Goal: Transaction & Acquisition: Purchase product/service

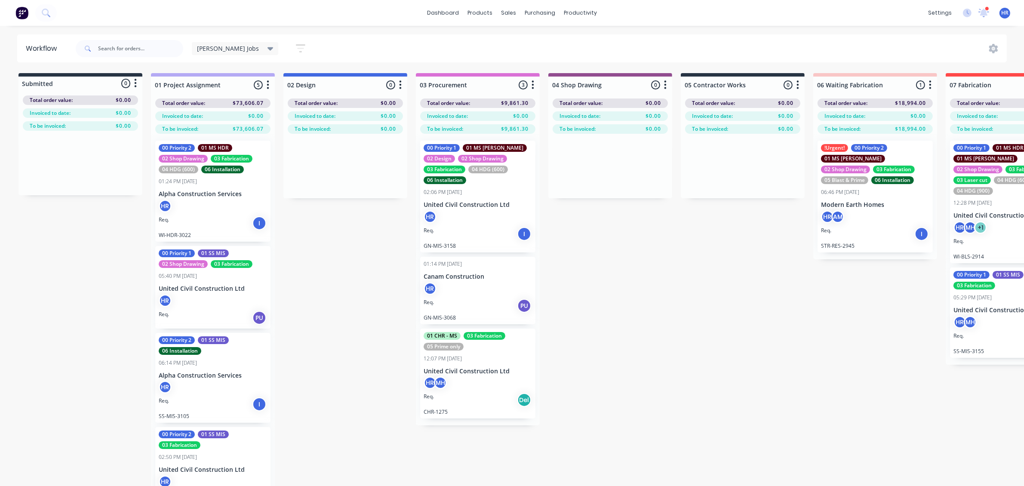
click at [983, 199] on div "12:28 PM 18/07/25" at bounding box center [972, 203] width 38 height 8
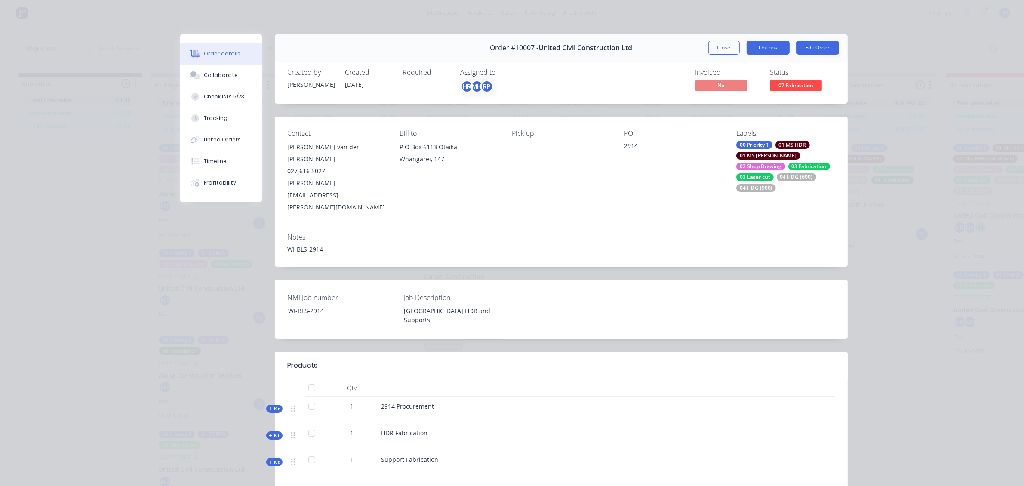
click at [772, 48] on button "Options" at bounding box center [768, 48] width 43 height 14
click at [481, 437] on div at bounding box center [549, 440] width 337 height 7
click at [269, 407] on icon at bounding box center [271, 409] width 4 height 4
click at [773, 49] on button "Options" at bounding box center [768, 48] width 43 height 14
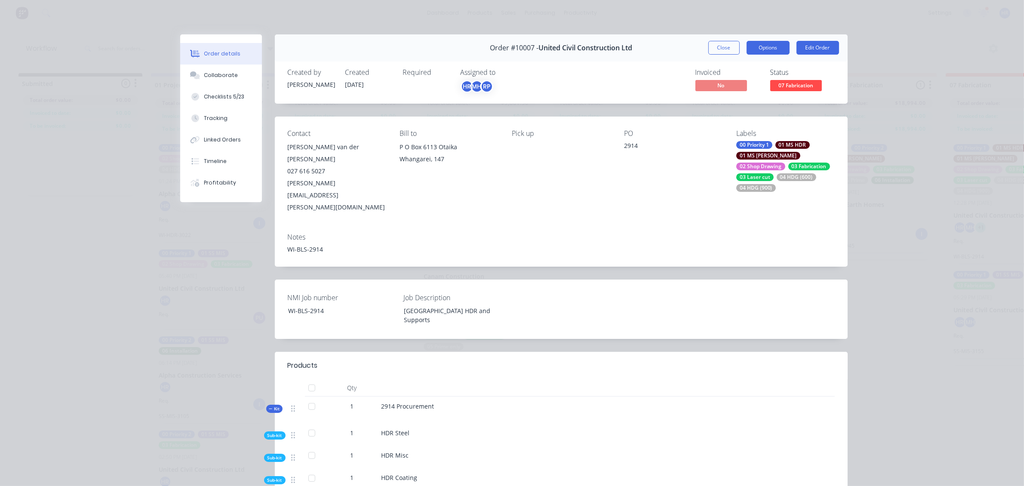
click at [768, 46] on button "Options" at bounding box center [768, 48] width 43 height 14
click at [224, 143] on div "Linked Orders" at bounding box center [222, 140] width 37 height 8
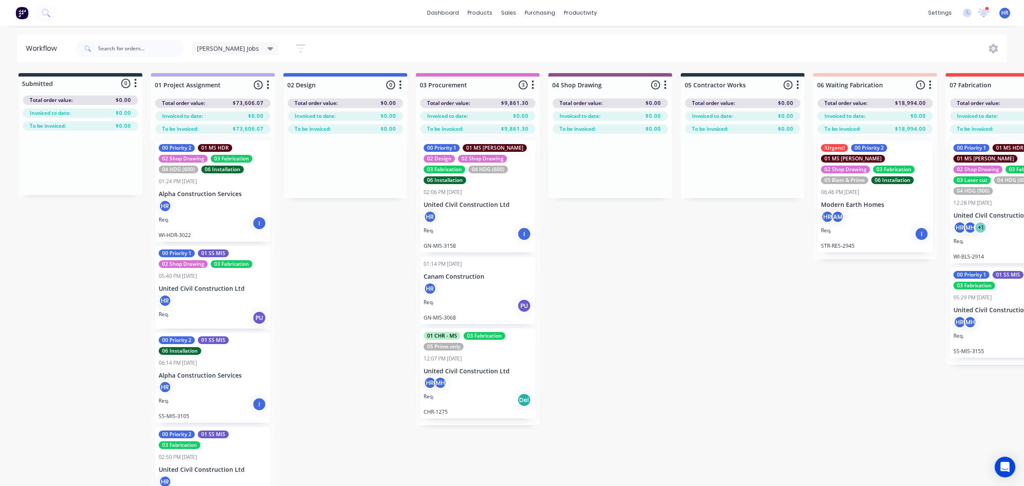
click at [994, 241] on div "Req. PU" at bounding box center [1007, 244] width 108 height 15
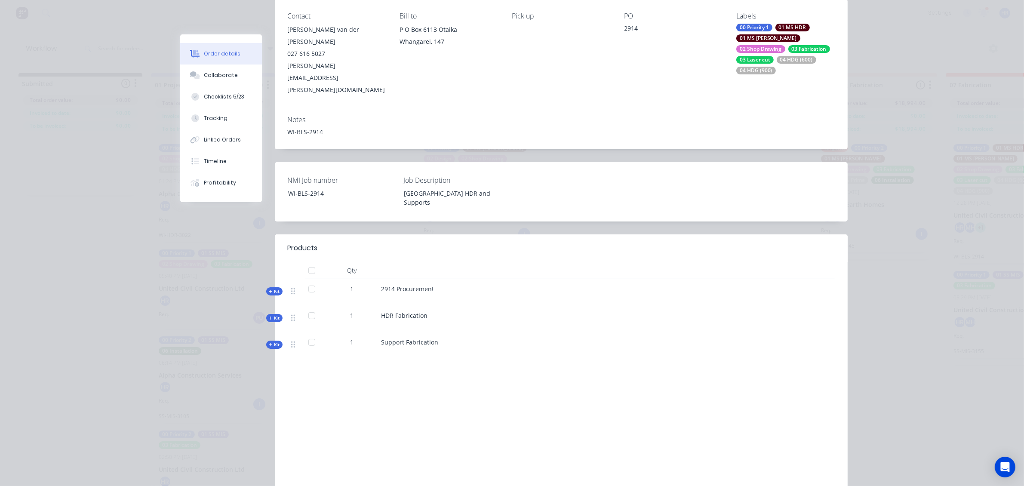
scroll to position [149, 0]
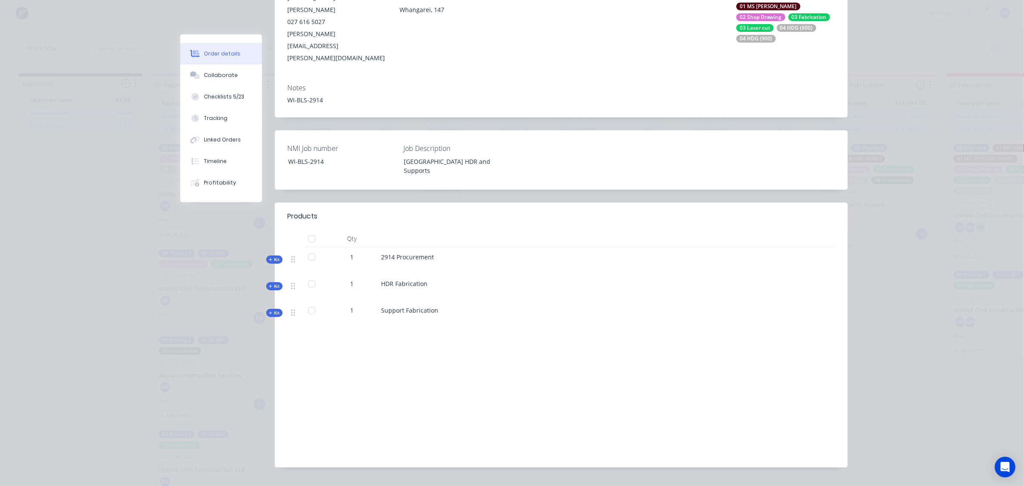
click at [269, 256] on span "Kit" at bounding box center [274, 259] width 11 height 6
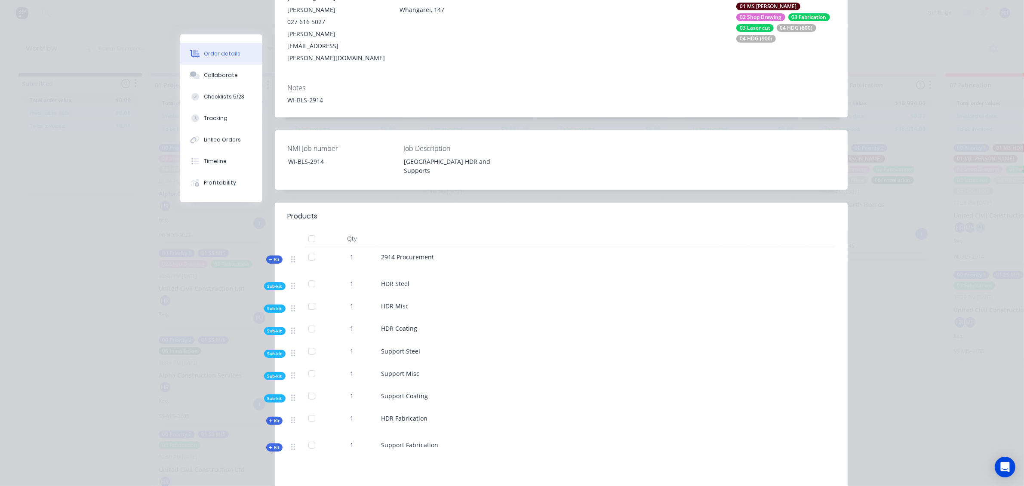
click at [269, 258] on icon at bounding box center [271, 260] width 4 height 4
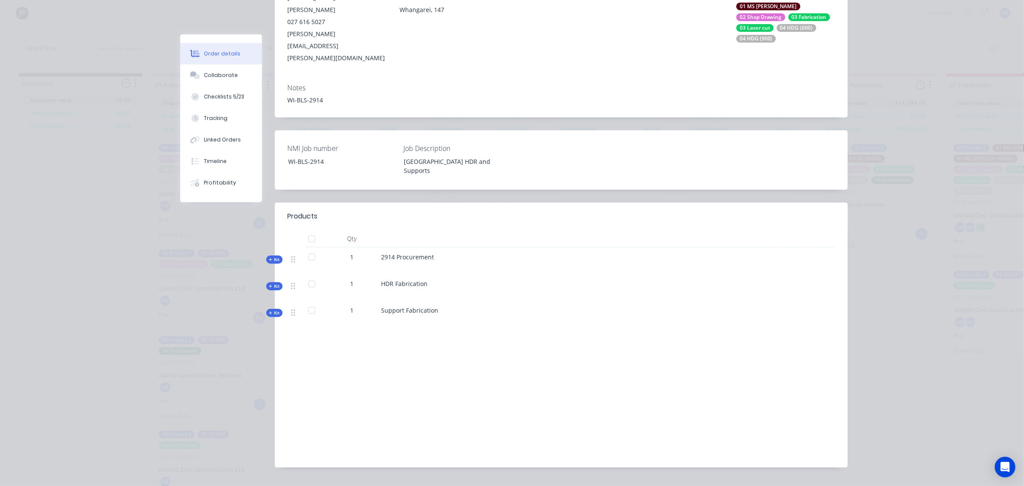
click at [269, 310] on span "Kit" at bounding box center [274, 313] width 11 height 6
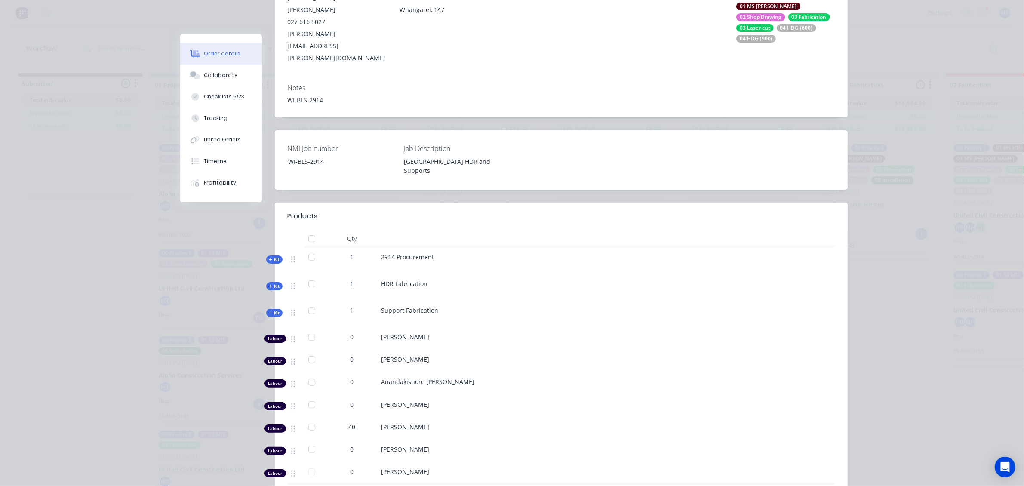
click at [269, 311] on icon at bounding box center [271, 313] width 4 height 4
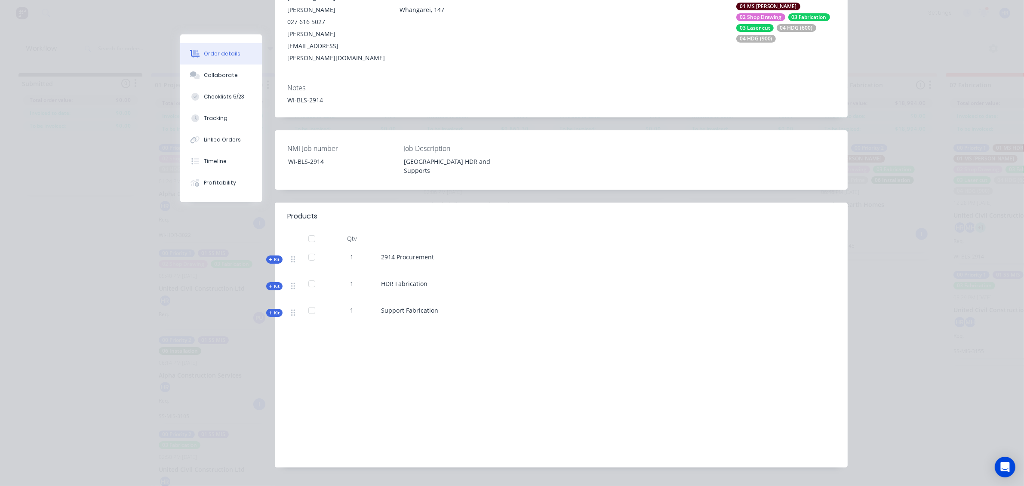
click at [269, 256] on span "Kit" at bounding box center [274, 259] width 11 height 6
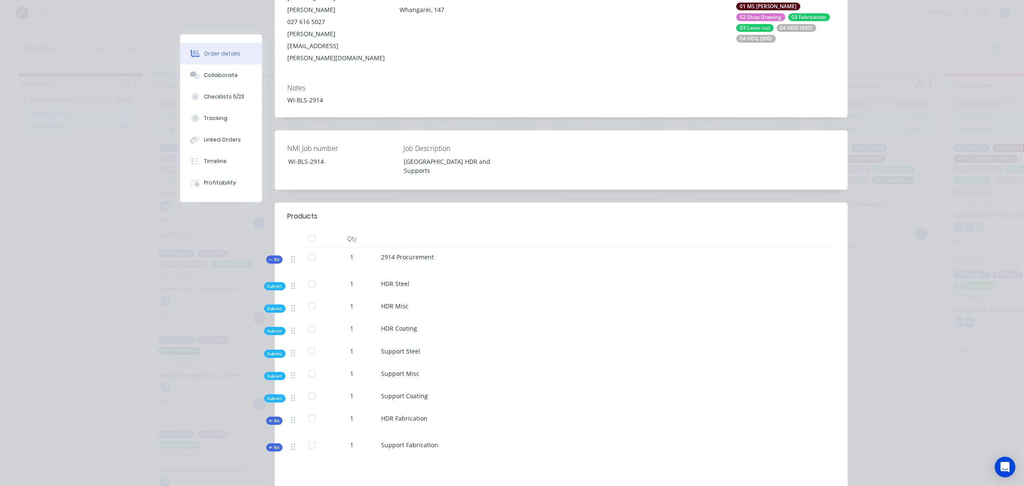
click at [306, 343] on div at bounding box center [311, 351] width 17 height 17
click at [274, 350] on span "Sub-kit" at bounding box center [274, 353] width 15 height 6
click at [306, 365] on div at bounding box center [311, 373] width 17 height 17
click at [271, 409] on span "Sub-kit" at bounding box center [274, 412] width 15 height 6
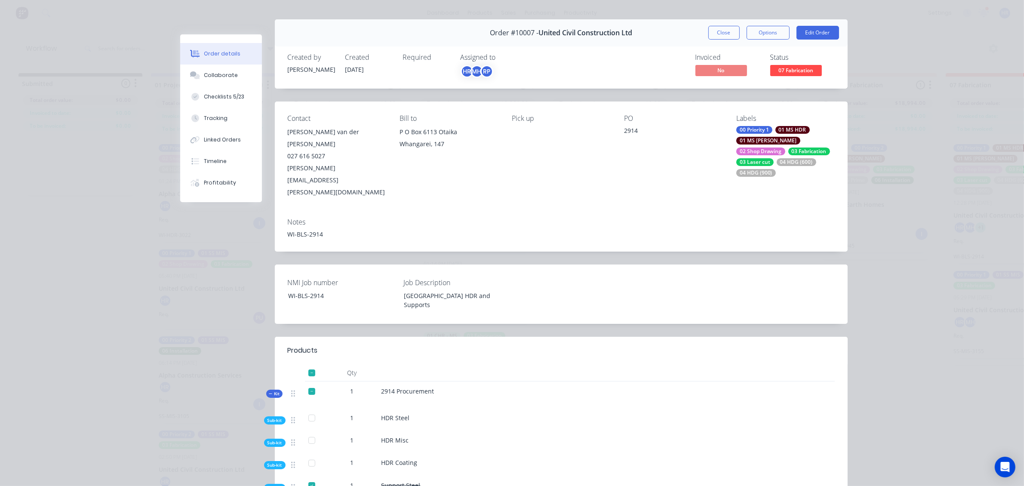
scroll to position [0, 0]
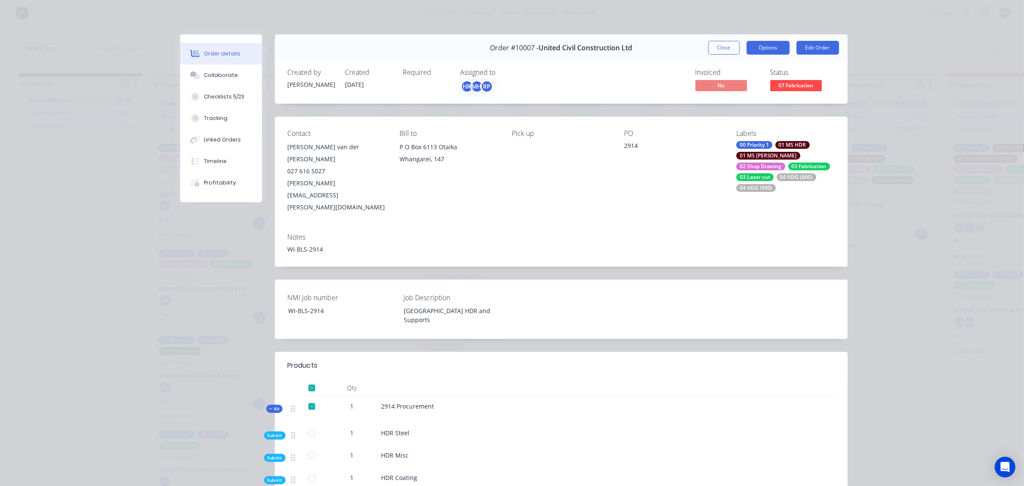
click at [769, 50] on button "Options" at bounding box center [768, 48] width 43 height 14
click at [811, 50] on button "Edit Order" at bounding box center [817, 48] width 43 height 14
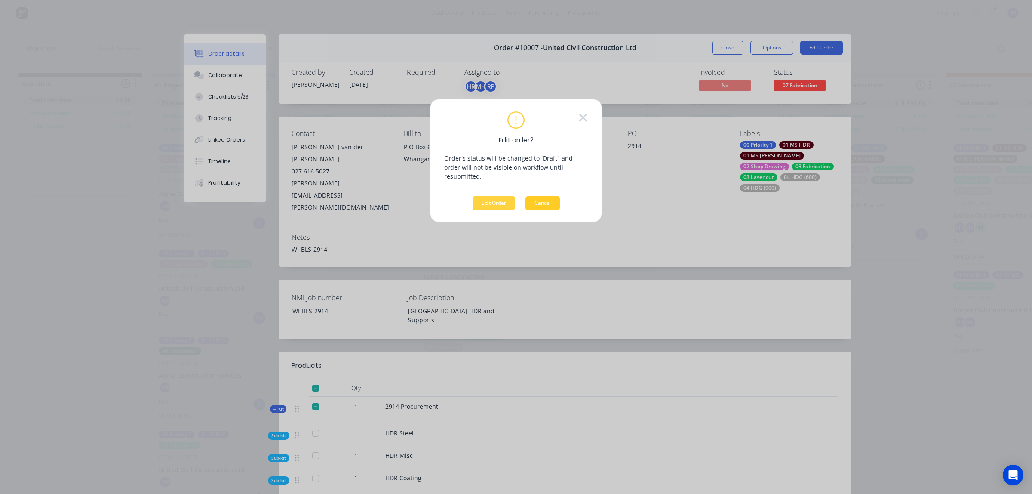
click at [542, 196] on button "Cancel" at bounding box center [543, 203] width 34 height 14
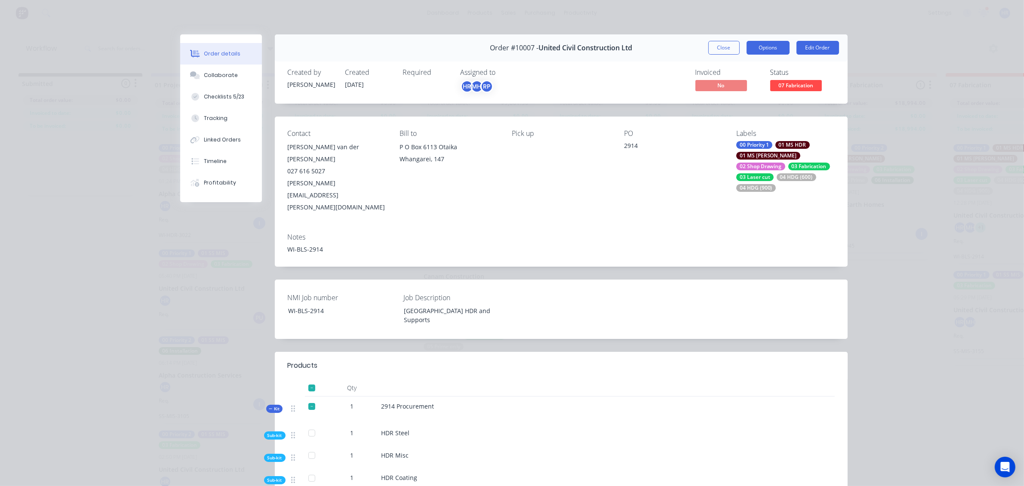
click at [775, 49] on button "Options" at bounding box center [768, 48] width 43 height 14
click at [815, 100] on div "Created by Brandon Created 18/07/25 Required Assigned to HR MH RP Invoiced No S…" at bounding box center [561, 81] width 573 height 46
click at [787, 86] on span "07 Fabrication" at bounding box center [796, 85] width 52 height 11
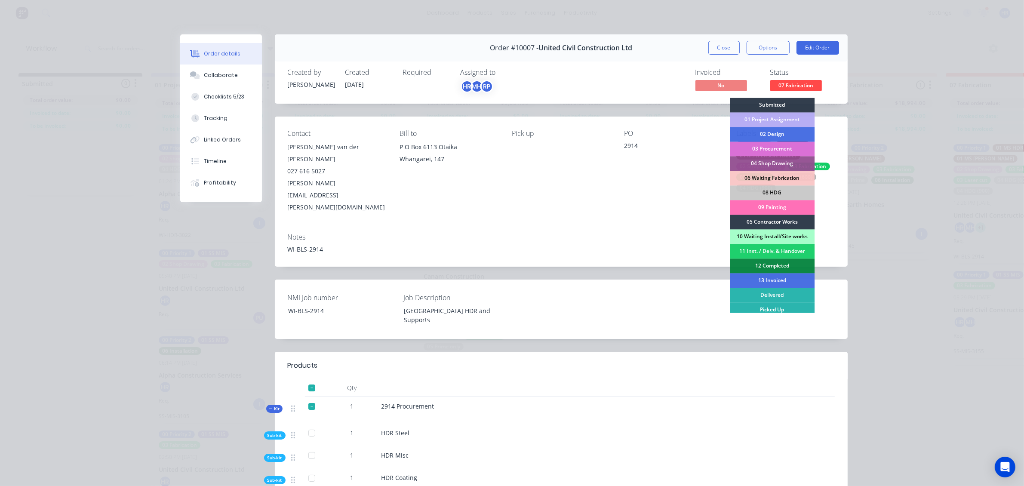
click at [771, 146] on div "03 Procurement" at bounding box center [772, 149] width 85 height 15
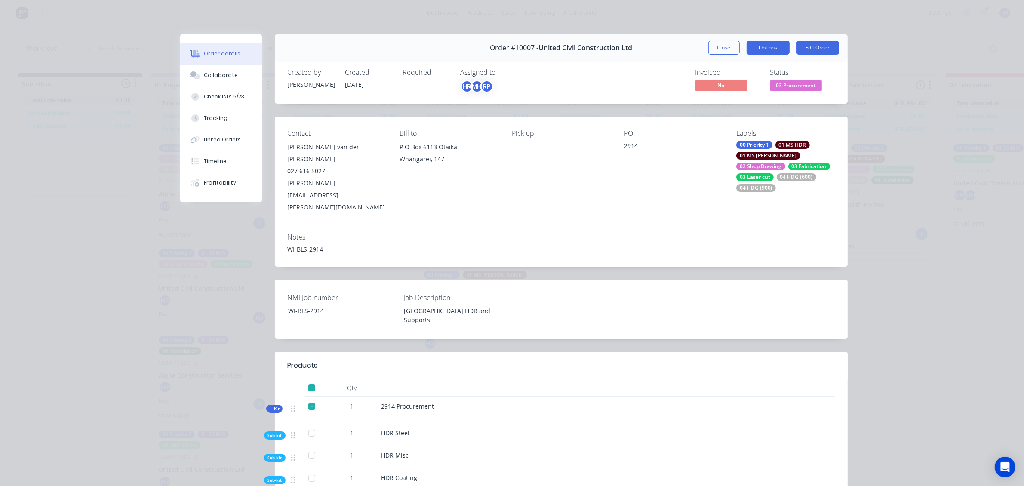
click at [768, 52] on button "Options" at bounding box center [768, 48] width 43 height 14
click at [786, 86] on span "03 Procurement" at bounding box center [796, 85] width 52 height 11
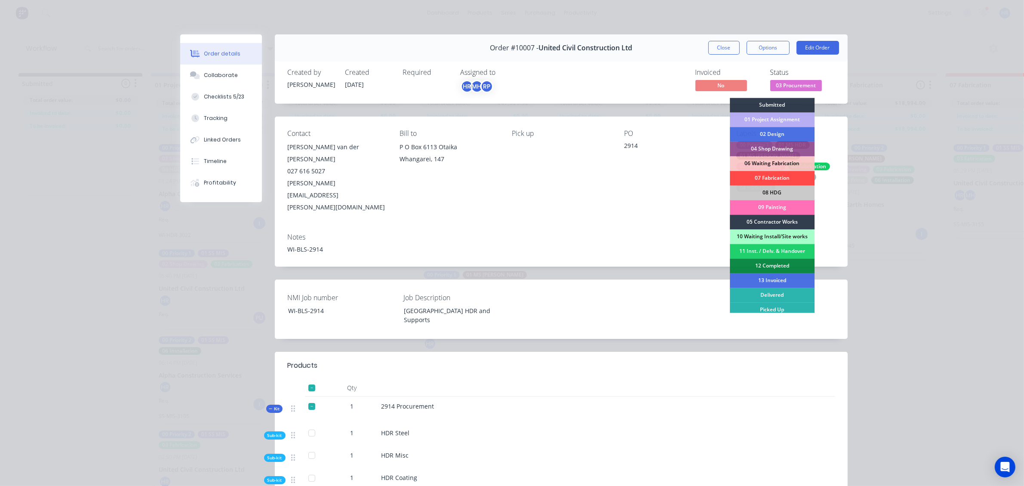
click at [777, 178] on div "07 Fabrication" at bounding box center [772, 178] width 85 height 15
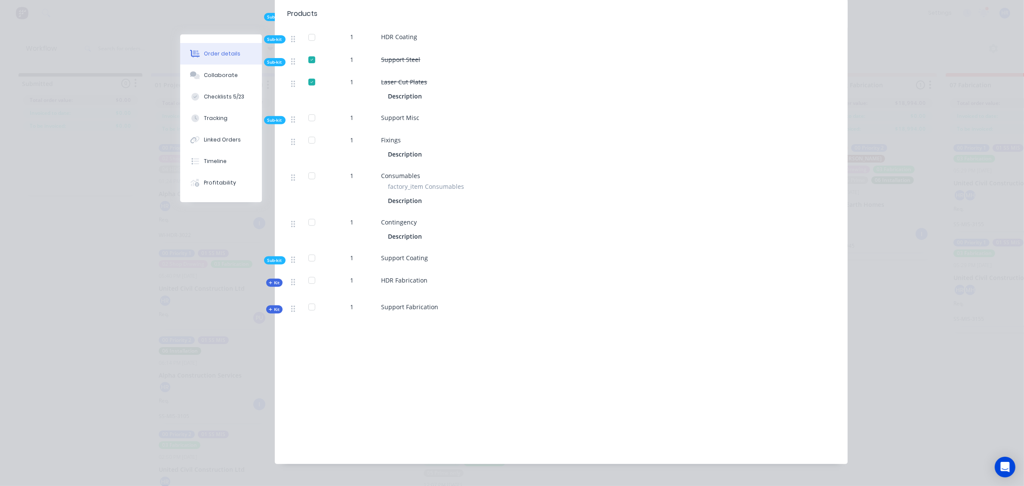
scroll to position [387, 0]
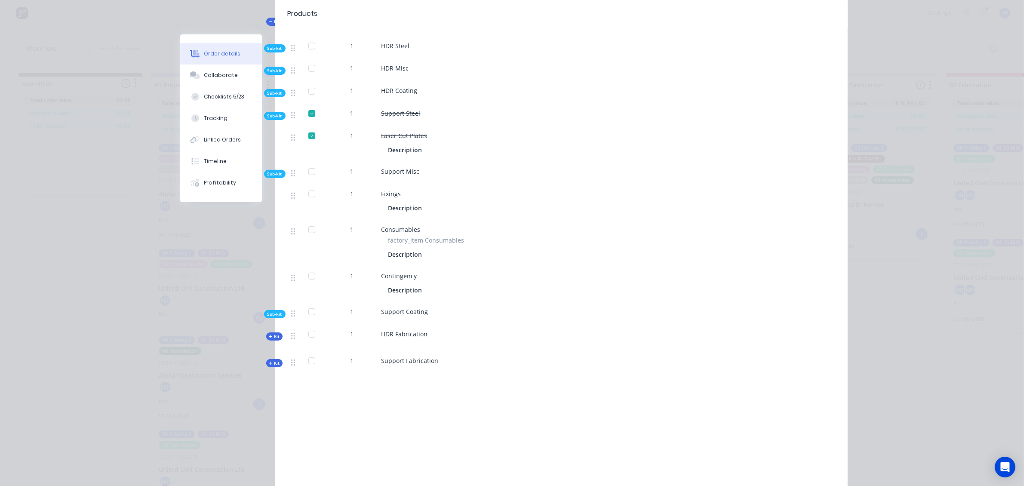
click at [411, 132] on span "Laser Cut Plates" at bounding box center [404, 136] width 46 height 8
click at [412, 132] on span "Laser Cut Plates" at bounding box center [404, 136] width 46 height 8
click at [573, 302] on div "Support Coating" at bounding box center [550, 313] width 344 height 22
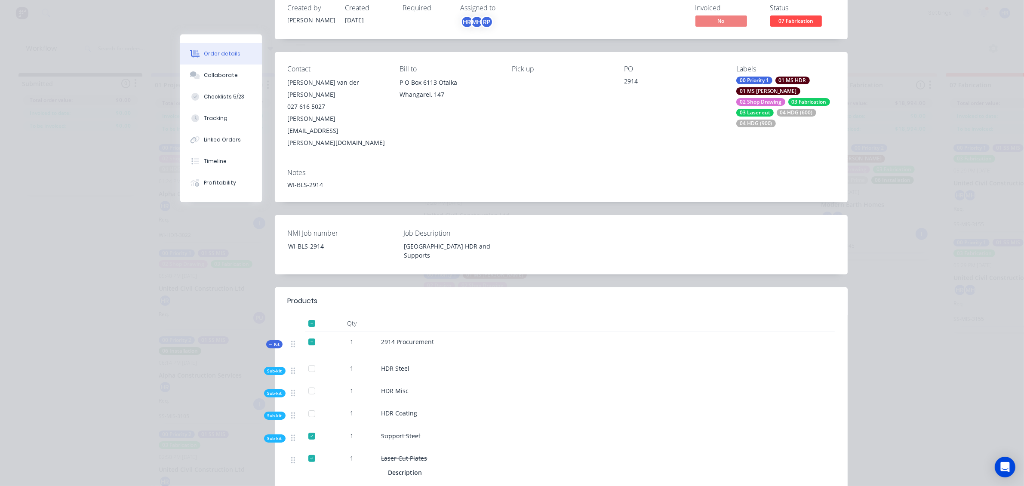
scroll to position [0, 0]
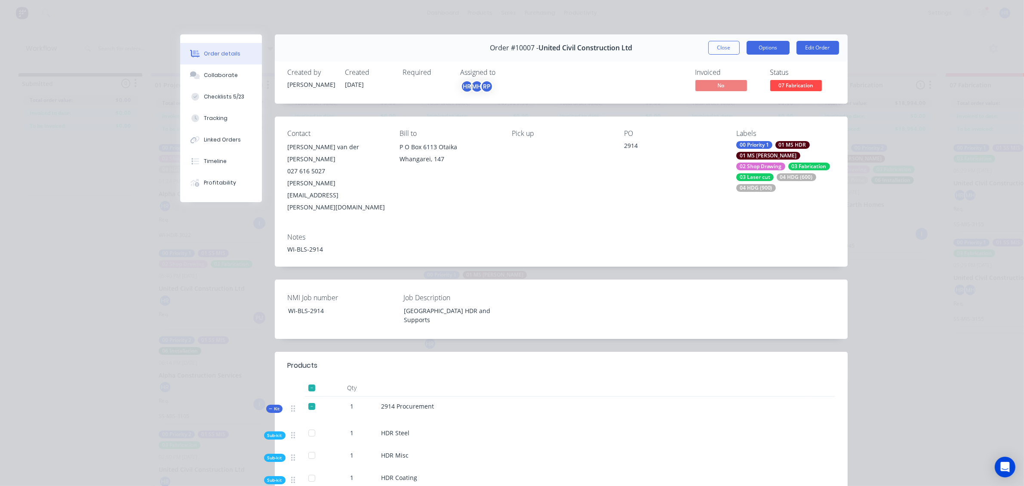
click at [762, 49] on button "Options" at bounding box center [768, 48] width 43 height 14
click at [760, 51] on button "Options" at bounding box center [768, 48] width 43 height 14
click at [760, 50] on button "Options" at bounding box center [768, 48] width 43 height 14
click at [772, 44] on button "Options" at bounding box center [768, 48] width 43 height 14
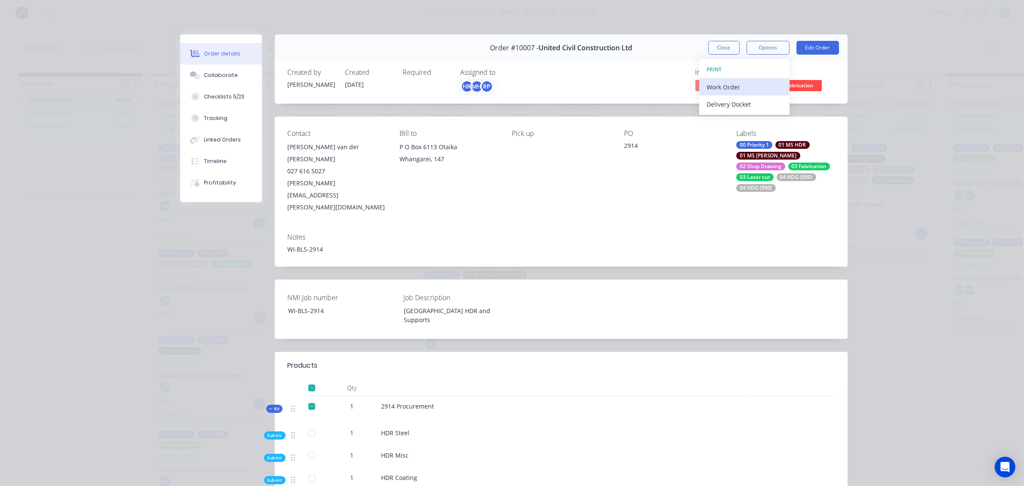
click at [743, 86] on div "Work Order" at bounding box center [744, 87] width 75 height 12
click at [841, 80] on div "Created by Brandon Created 18/07/25 Required Assigned to HR MH RP Invoiced No S…" at bounding box center [561, 81] width 573 height 46
click at [770, 48] on button "Options" at bounding box center [768, 48] width 43 height 14
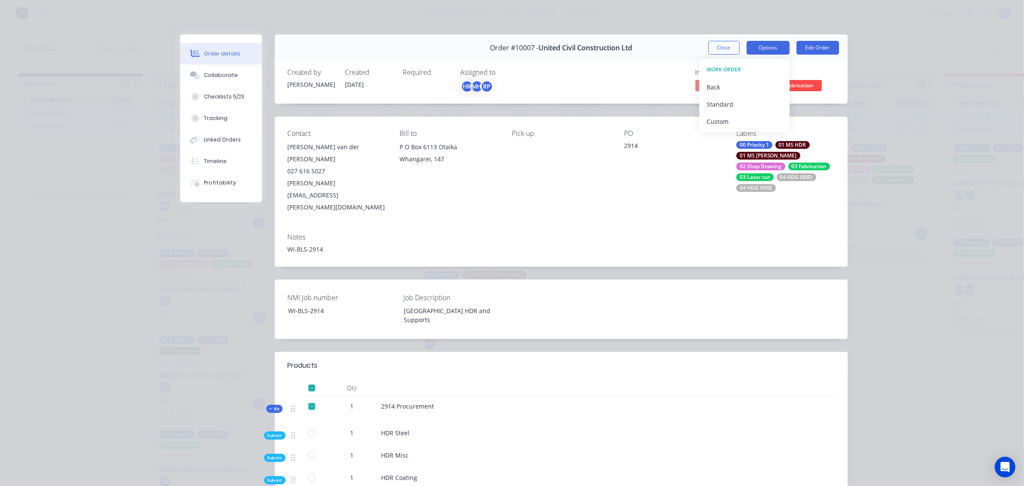
click at [770, 48] on button "Options" at bounding box center [768, 48] width 43 height 14
click at [764, 50] on button "Options" at bounding box center [768, 48] width 43 height 14
click at [735, 121] on div "Custom" at bounding box center [744, 121] width 75 height 12
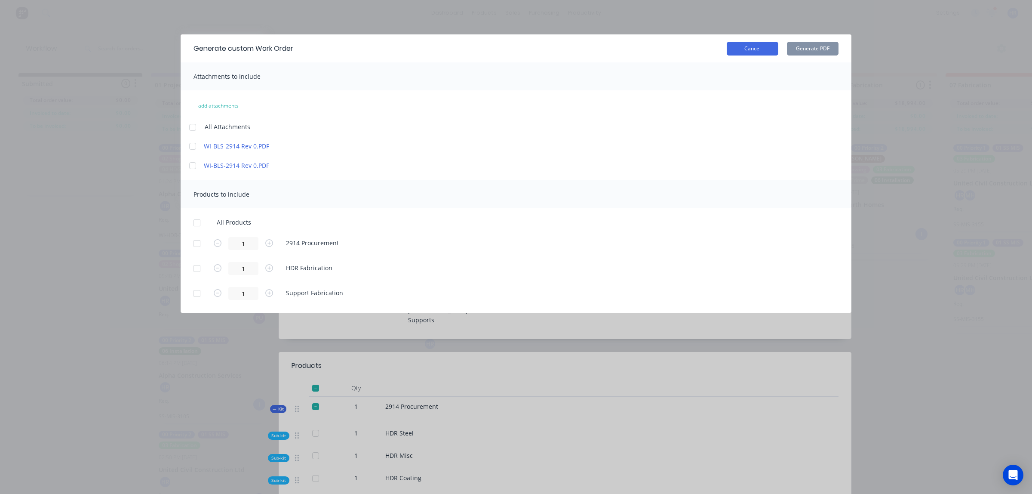
click at [760, 50] on button "Cancel" at bounding box center [753, 49] width 52 height 14
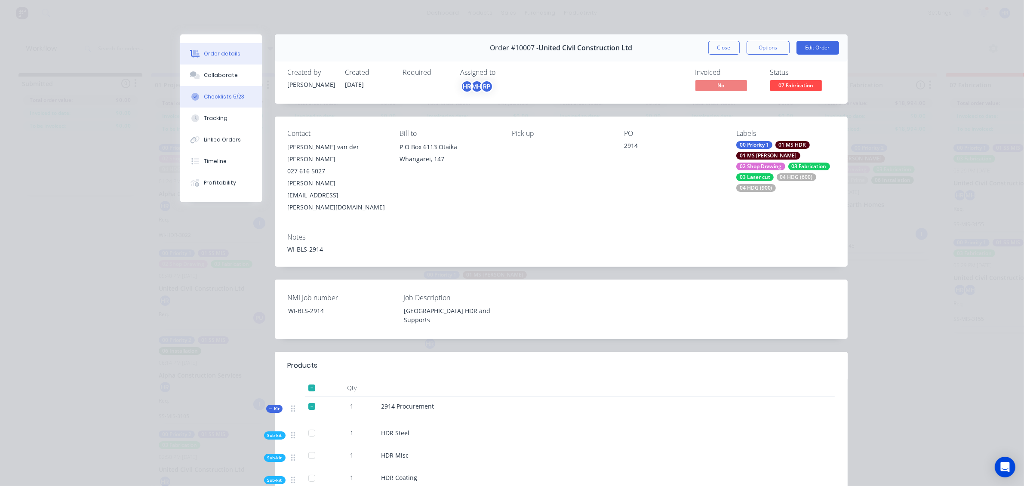
click at [224, 97] on div "Checklists 5/23" at bounding box center [224, 97] width 40 height 8
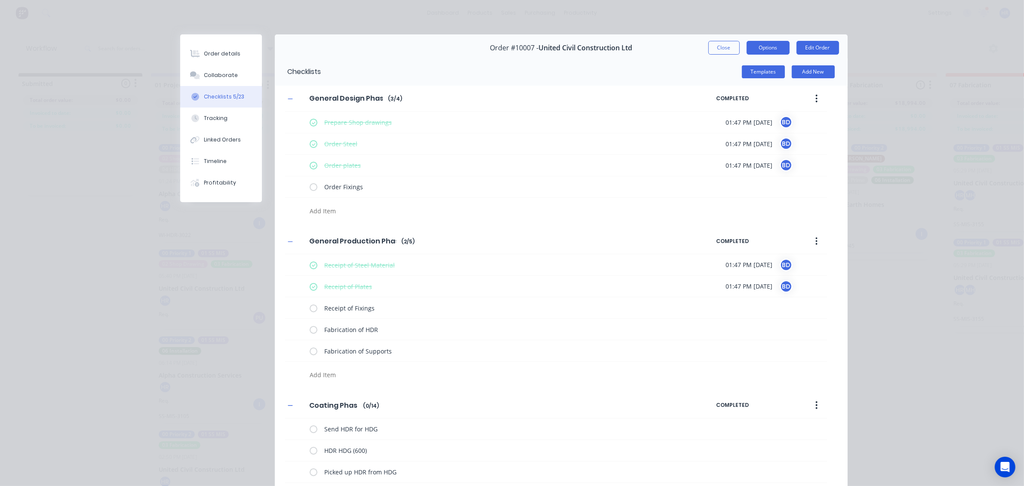
click at [768, 49] on button "Options" at bounding box center [768, 48] width 43 height 14
click at [809, 72] on button "Add New" at bounding box center [813, 71] width 43 height 13
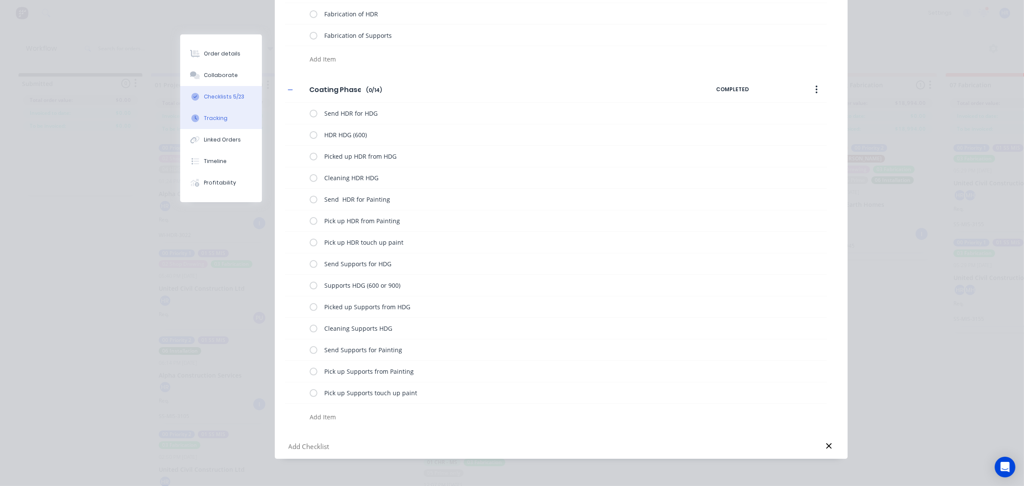
click at [222, 116] on button "Tracking" at bounding box center [221, 119] width 82 height 22
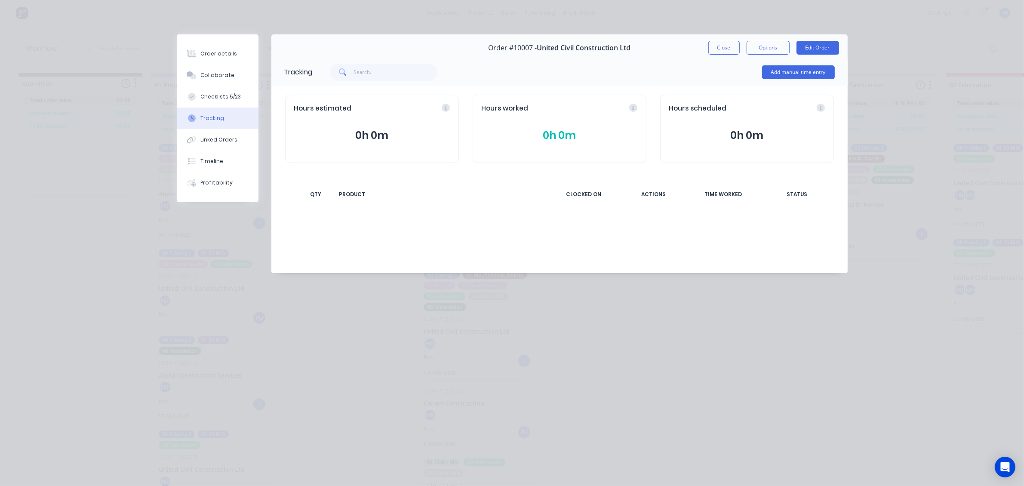
scroll to position [0, 0]
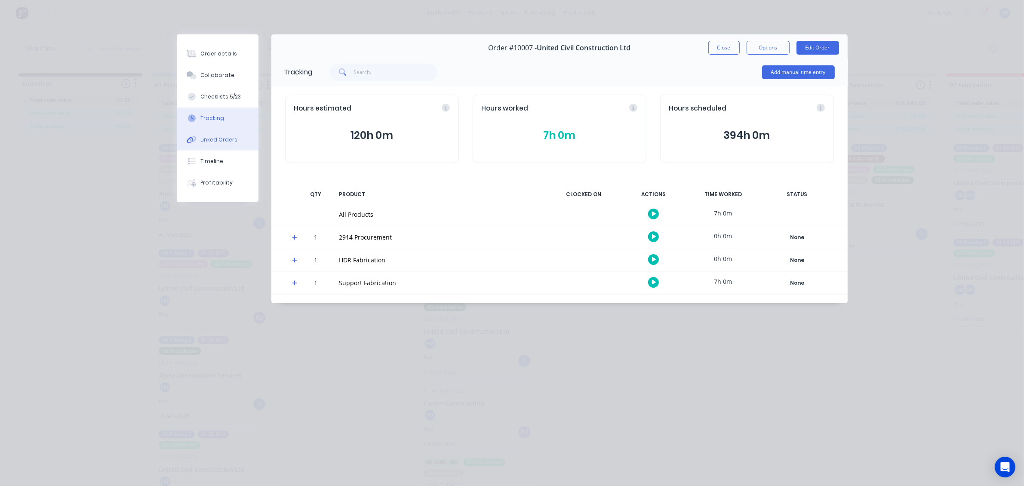
click at [222, 140] on div "Linked Orders" at bounding box center [218, 140] width 37 height 8
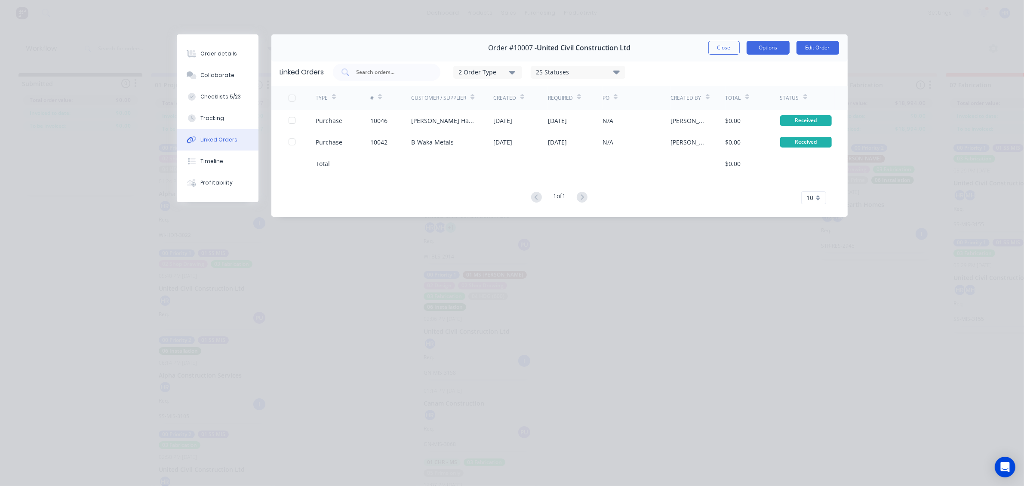
click at [769, 48] on button "Options" at bounding box center [768, 48] width 43 height 14
click at [213, 162] on div "Timeline" at bounding box center [211, 161] width 23 height 8
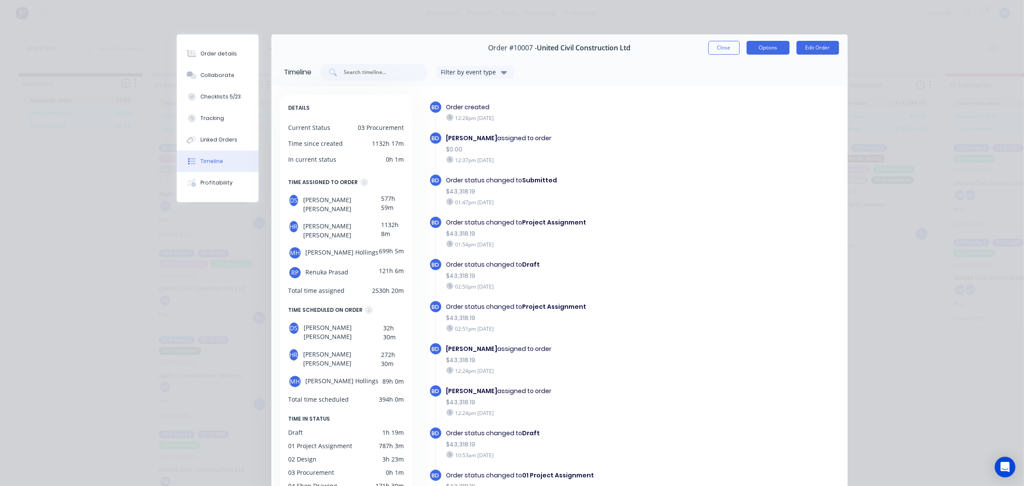
click at [773, 50] on button "Options" at bounding box center [768, 48] width 43 height 14
click at [208, 76] on div "Collaborate" at bounding box center [217, 75] width 34 height 8
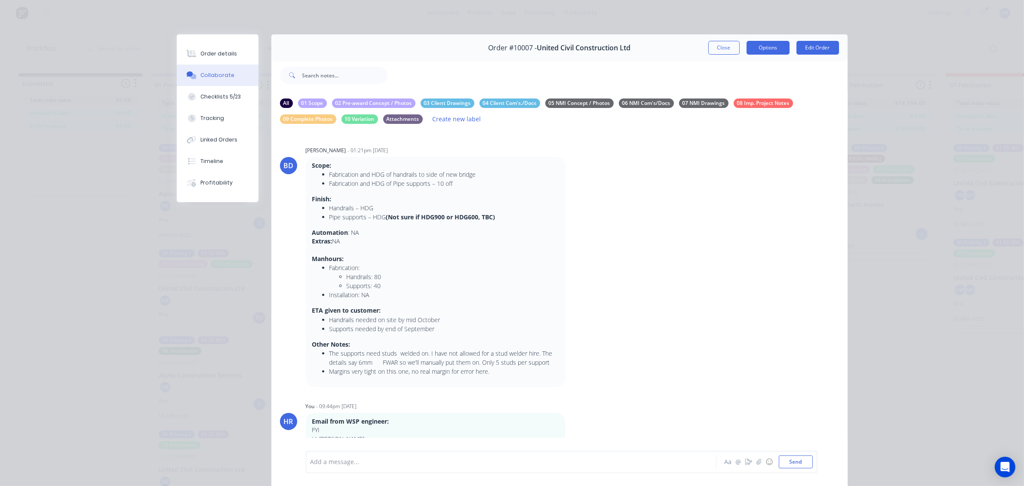
click at [760, 48] on button "Options" at bounding box center [768, 48] width 43 height 14
click at [761, 49] on button "Options" at bounding box center [768, 48] width 43 height 14
click at [215, 53] on div "Order details" at bounding box center [218, 54] width 37 height 8
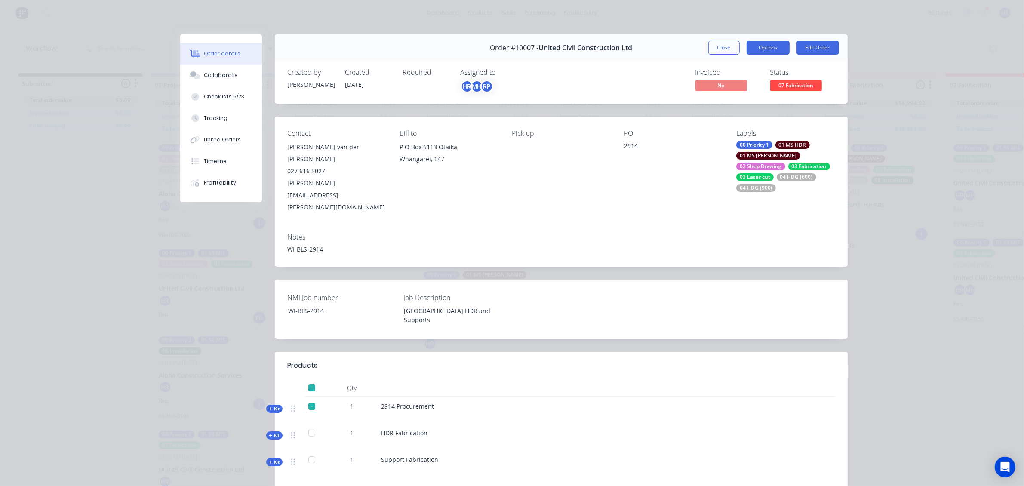
click at [753, 51] on button "Options" at bounding box center [768, 48] width 43 height 14
click at [760, 49] on button "Options" at bounding box center [768, 48] width 43 height 14
click at [713, 50] on button "Close" at bounding box center [723, 48] width 31 height 14
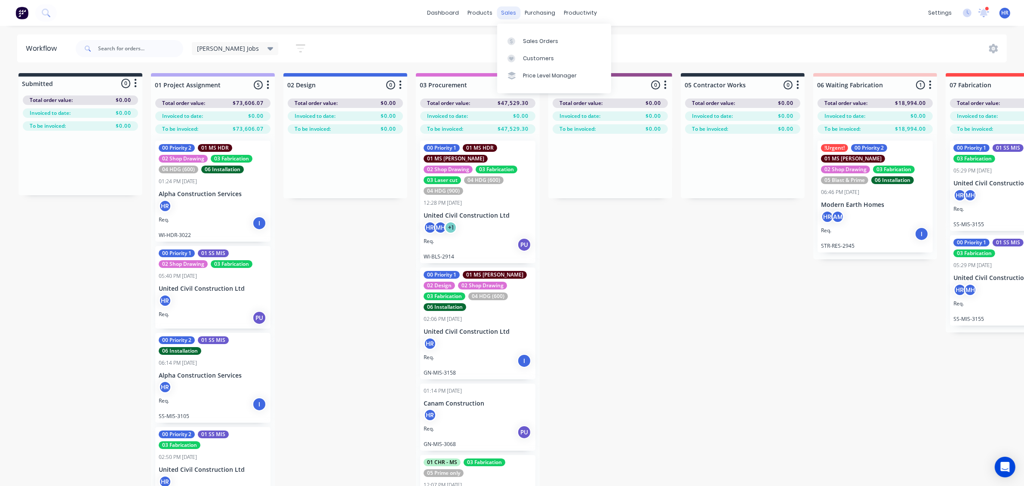
click at [509, 12] on div "sales" at bounding box center [509, 12] width 24 height 13
click at [517, 38] on div at bounding box center [513, 41] width 13 height 8
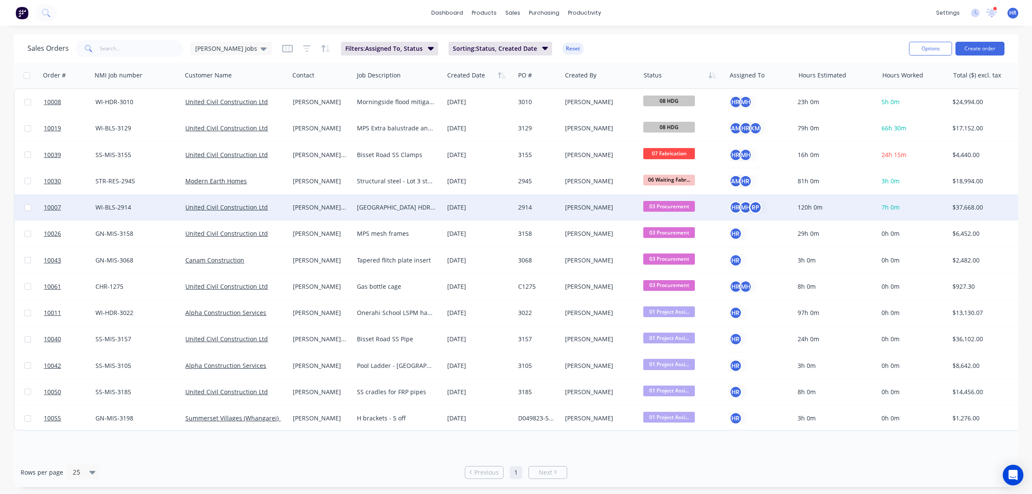
click at [327, 207] on div "[PERSON_NAME] van der [PERSON_NAME]" at bounding box center [320, 207] width 55 height 9
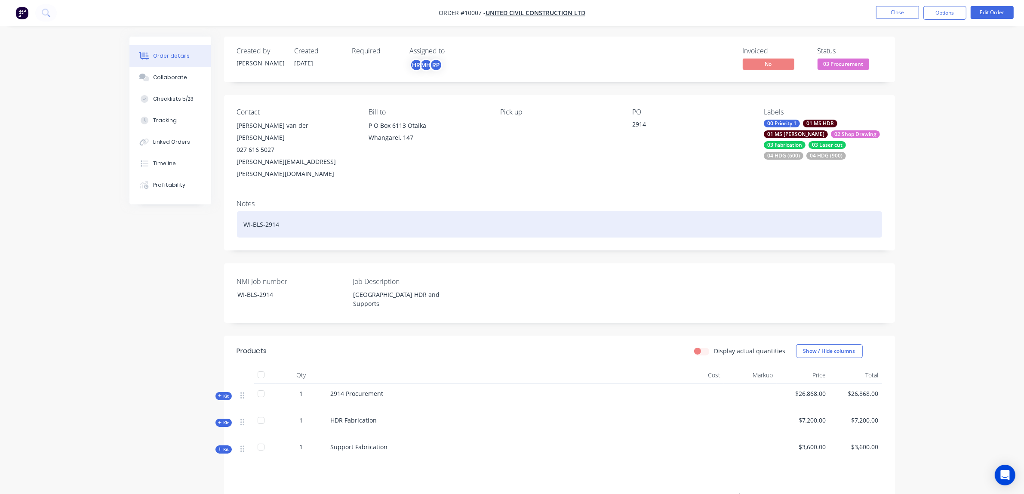
scroll to position [54, 0]
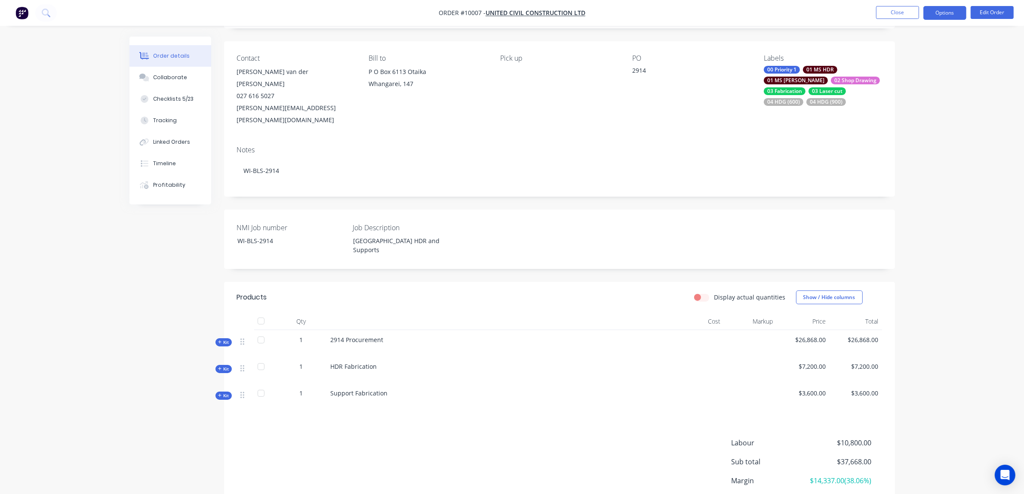
click at [945, 12] on button "Options" at bounding box center [944, 13] width 43 height 14
click at [908, 156] on div "Purchase Products" at bounding box center [918, 155] width 79 height 12
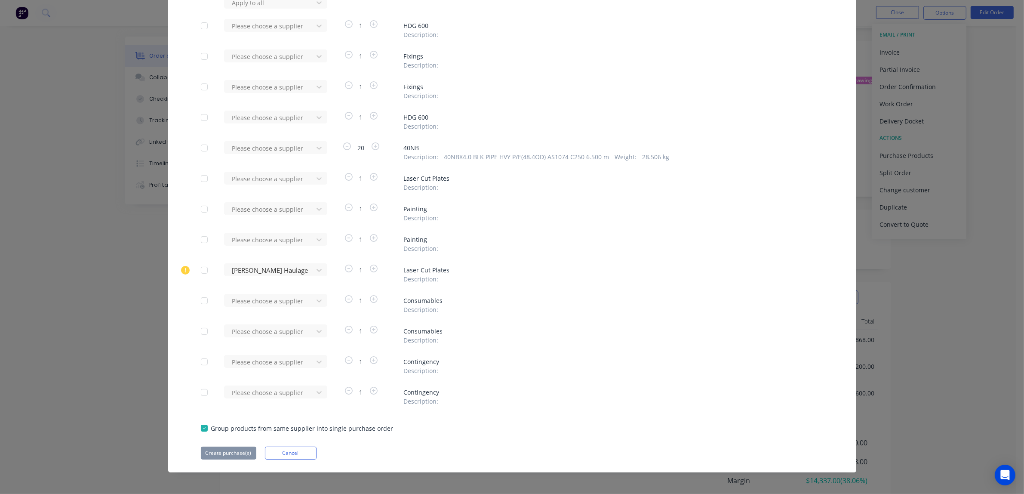
scroll to position [78, 0]
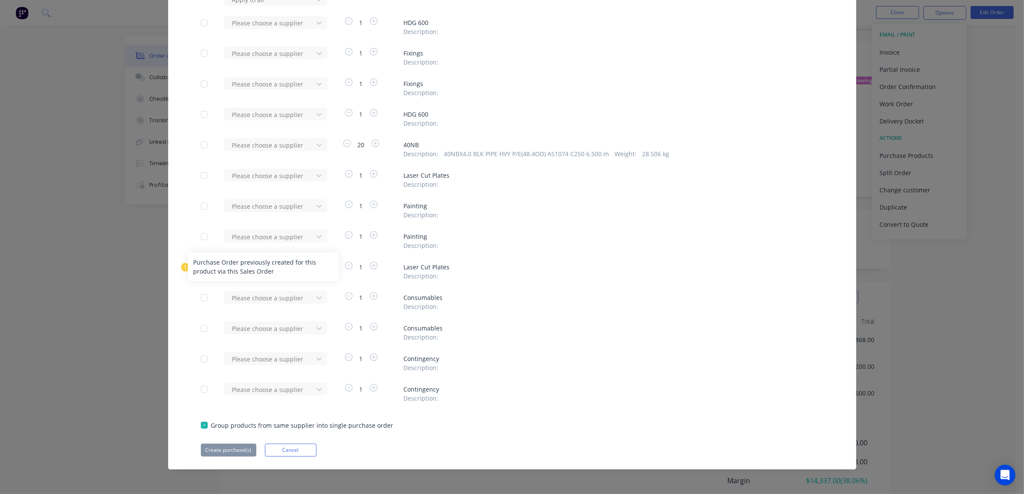
click at [181, 267] on icon at bounding box center [185, 267] width 9 height 9
click at [315, 4] on icon at bounding box center [319, -1] width 9 height 9
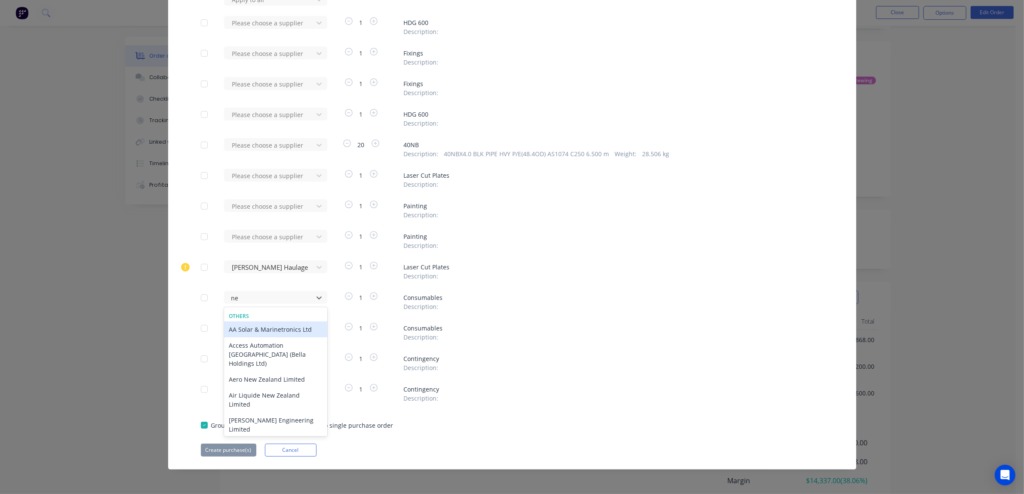
type input "nel"
click at [261, 362] on div "[PERSON_NAME] Stud Welding" at bounding box center [275, 361] width 103 height 16
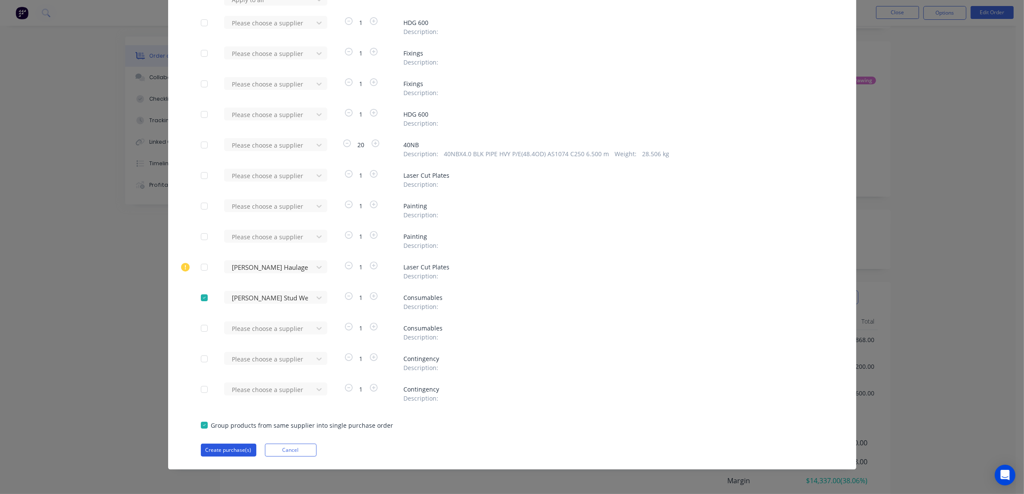
click at [225, 451] on button "Create purchase(s)" at bounding box center [228, 449] width 55 height 13
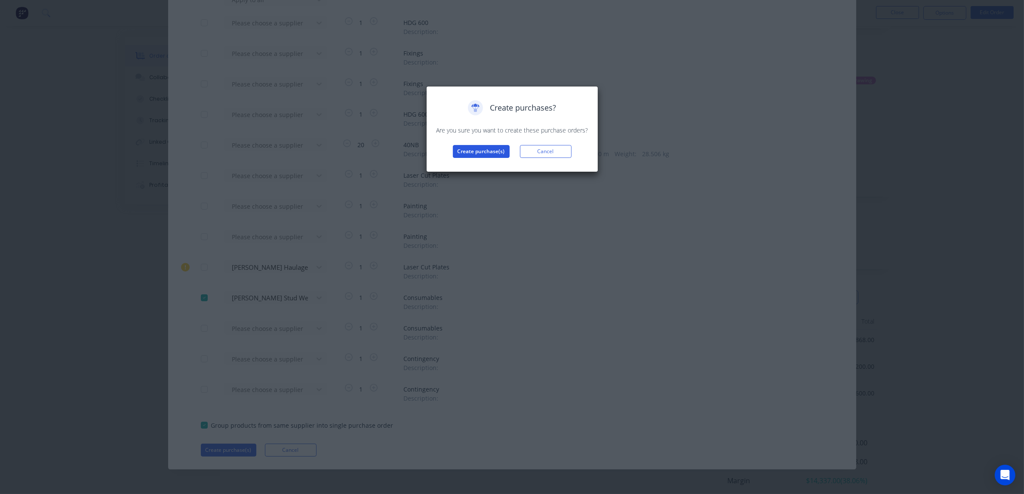
click at [475, 153] on button "Create purchase(s)" at bounding box center [481, 151] width 57 height 13
click at [485, 166] on button "View purchase(s)" at bounding box center [481, 165] width 52 height 13
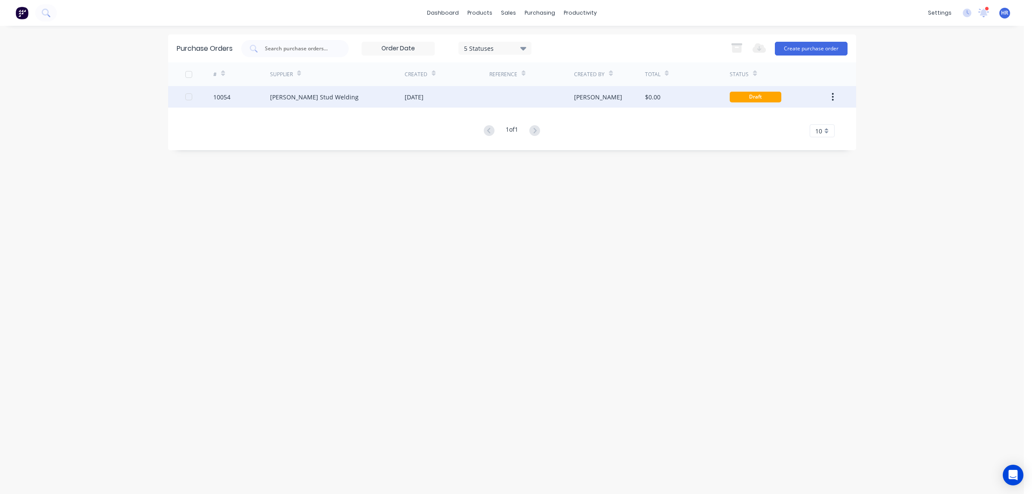
click at [317, 105] on div "[PERSON_NAME] Stud Welding" at bounding box center [337, 97] width 135 height 22
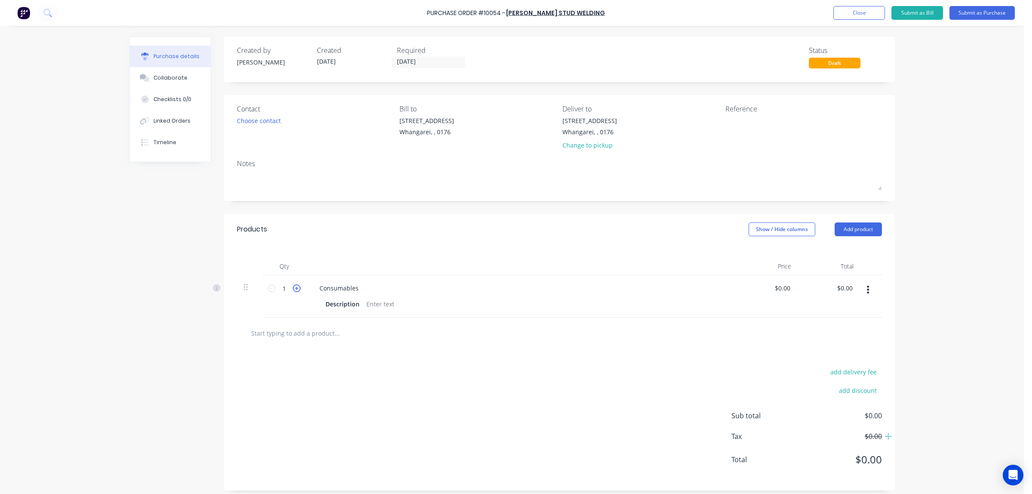
click at [293, 289] on icon at bounding box center [297, 288] width 8 height 8
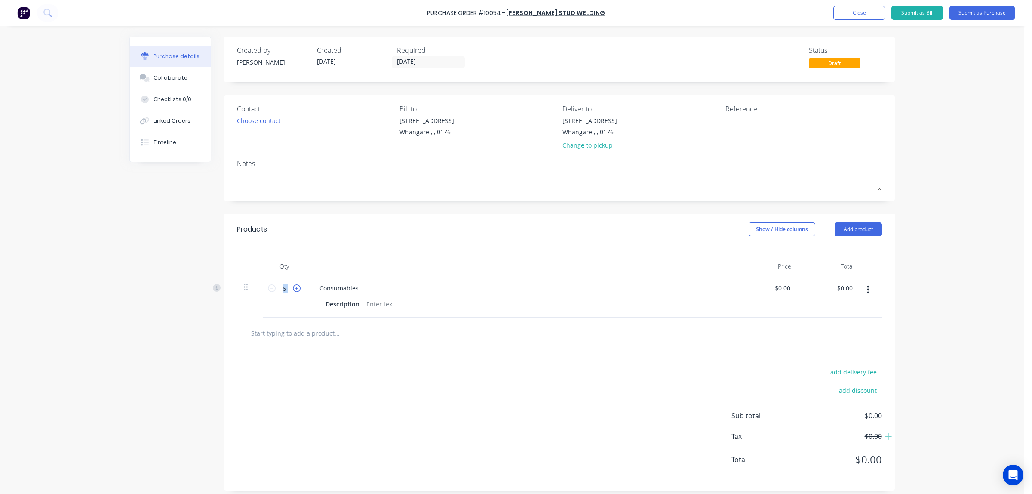
click at [293, 289] on icon at bounding box center [297, 288] width 8 height 8
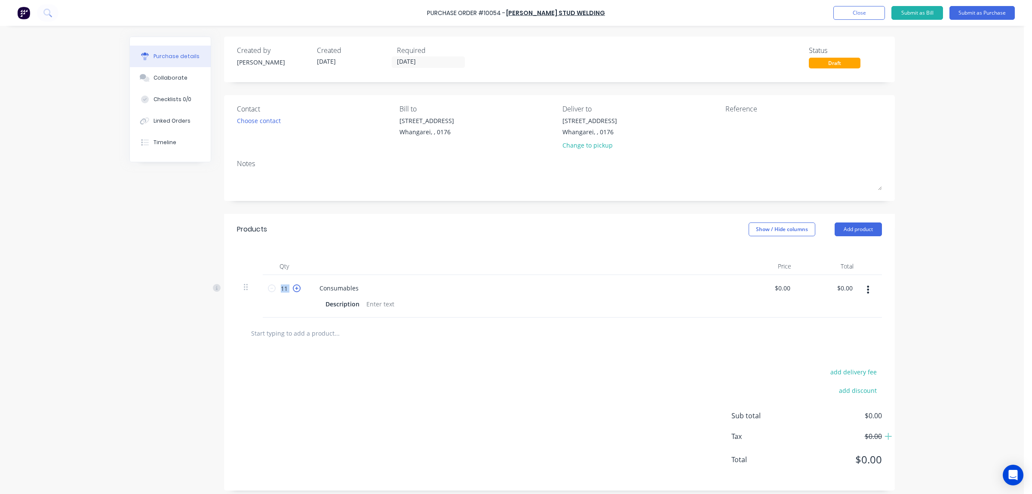
click at [293, 289] on icon at bounding box center [297, 288] width 8 height 8
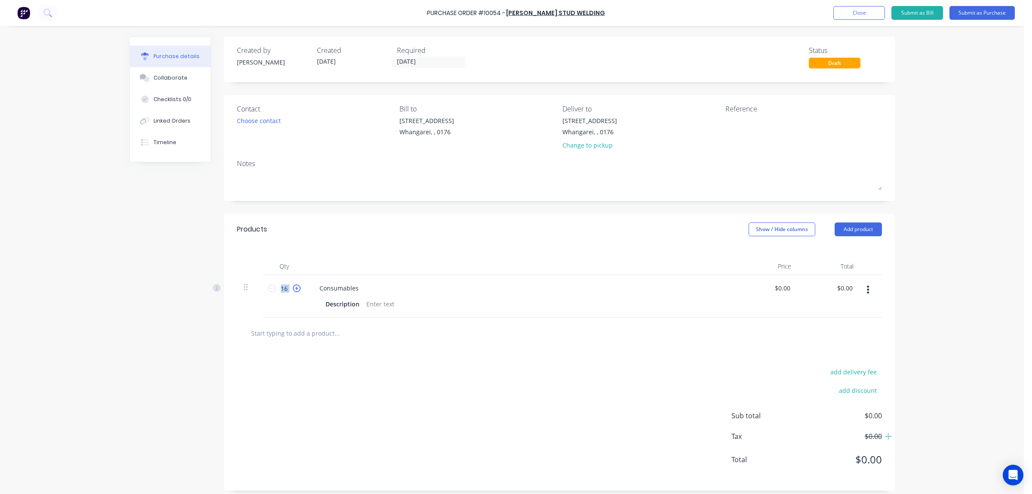
click at [293, 289] on icon at bounding box center [297, 288] width 8 height 8
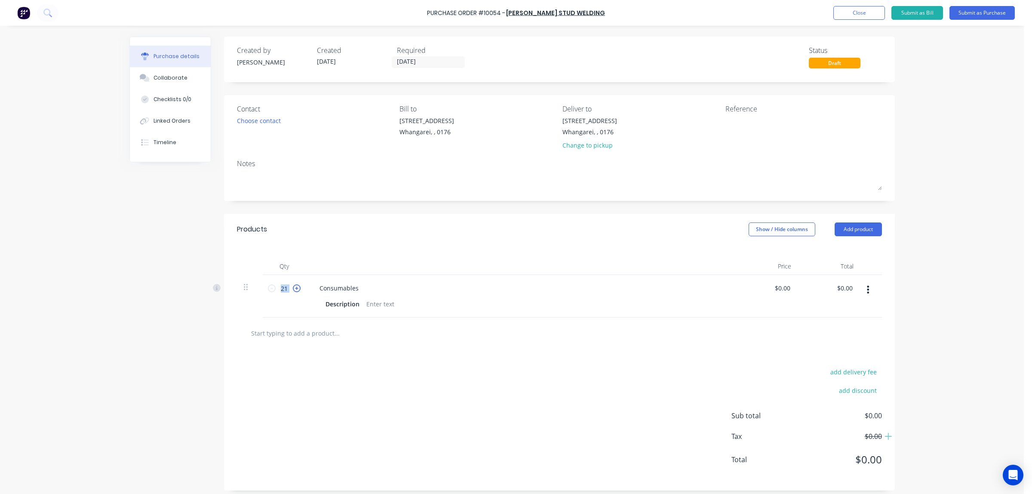
click at [293, 289] on icon at bounding box center [297, 288] width 8 height 8
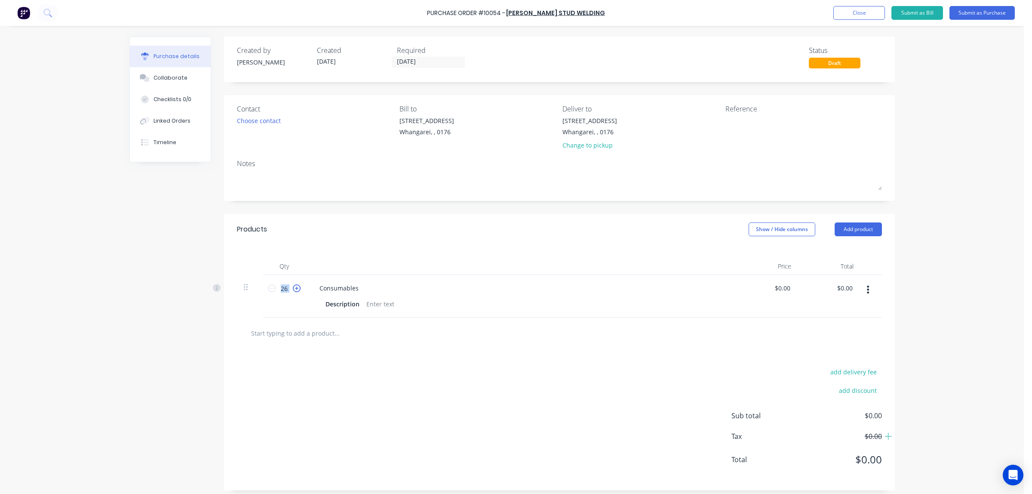
click at [293, 289] on icon at bounding box center [297, 288] width 8 height 8
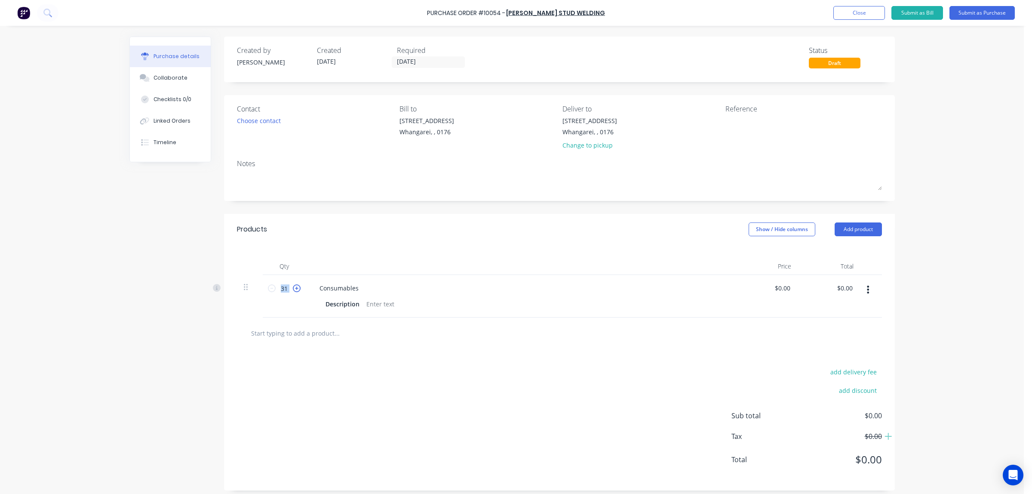
click at [293, 289] on icon at bounding box center [297, 288] width 8 height 8
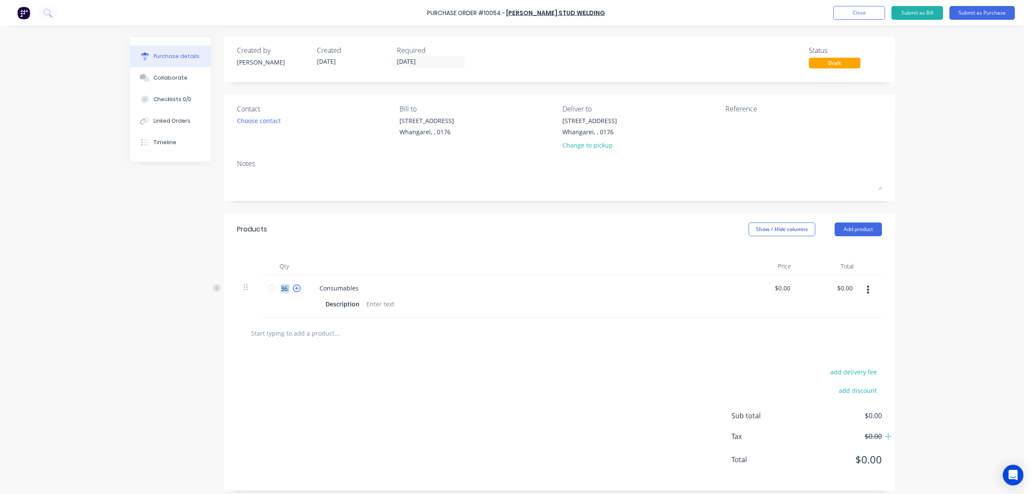
click at [293, 289] on icon at bounding box center [297, 288] width 8 height 8
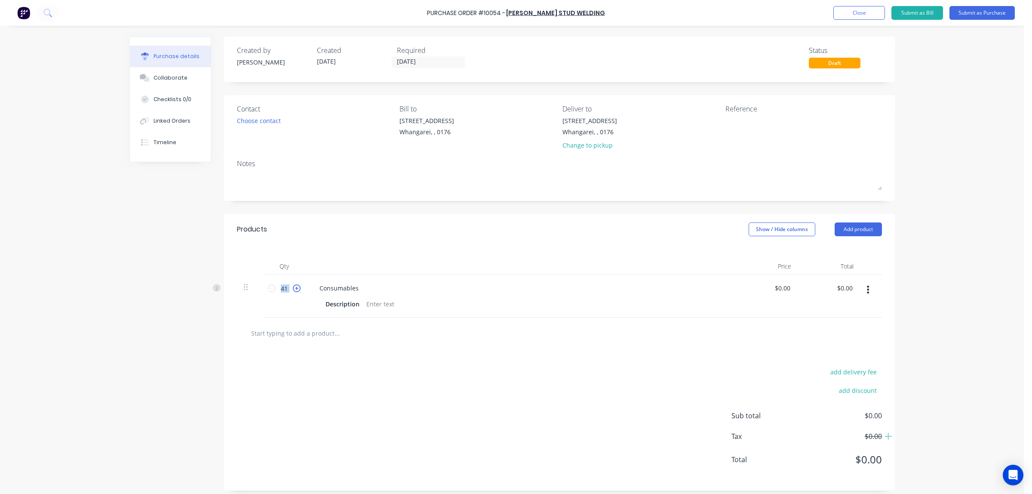
click at [293, 289] on icon at bounding box center [297, 288] width 8 height 8
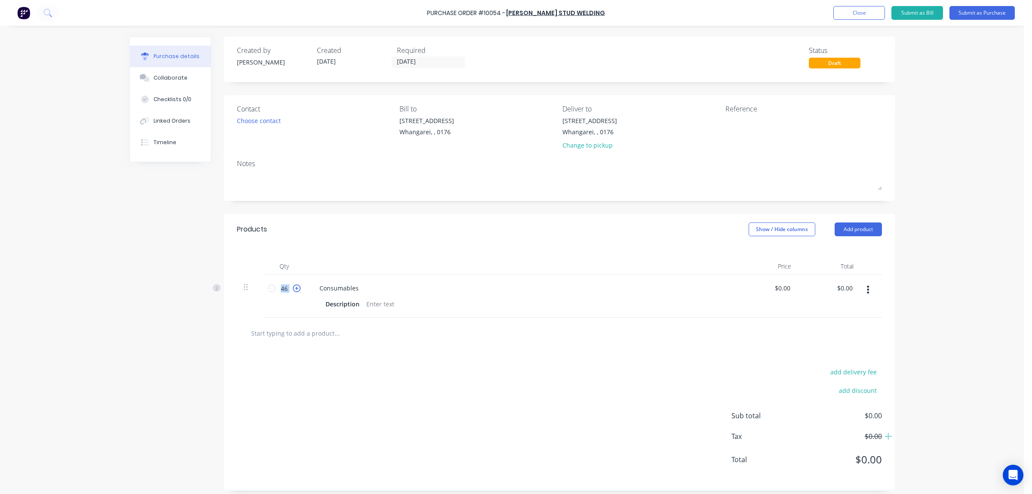
click at [293, 289] on icon at bounding box center [297, 288] width 8 height 8
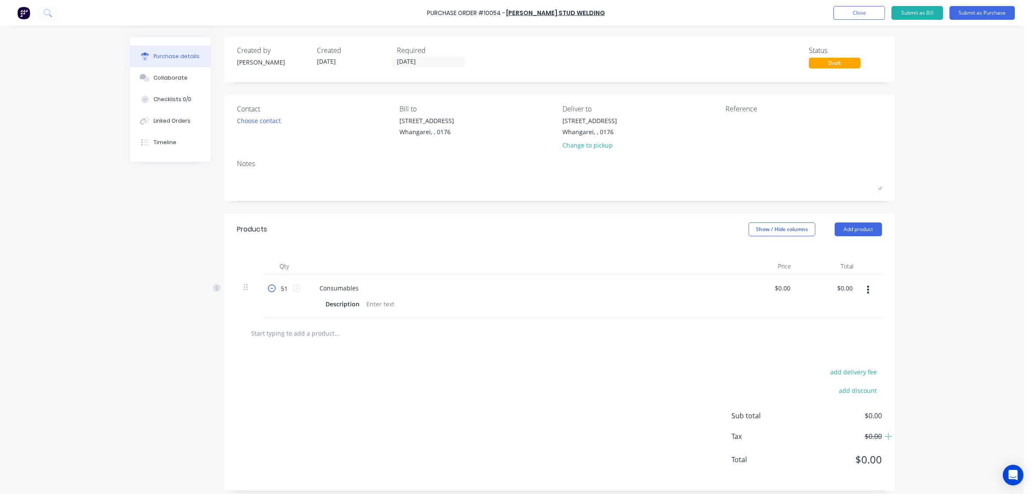
click at [269, 291] on icon at bounding box center [272, 288] width 8 height 8
type input "50"
click at [382, 303] on div at bounding box center [380, 304] width 35 height 12
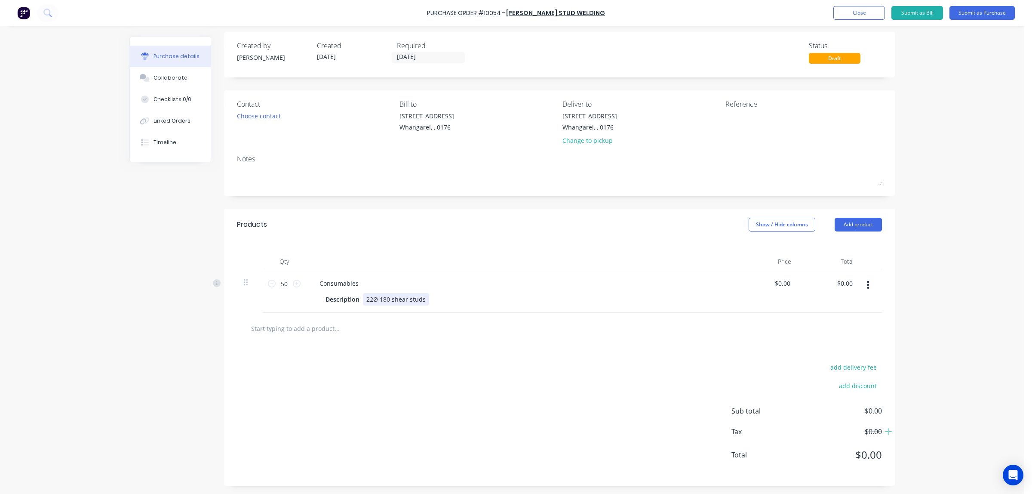
scroll to position [6, 0]
click at [865, 366] on button "add delivery fee" at bounding box center [854, 366] width 56 height 11
type input "$30.00"
click at [798, 344] on div "Delivery fee $30.00 add discount Sub total $0.00 Tax $0.00 Total $0.00" at bounding box center [559, 414] width 671 height 143
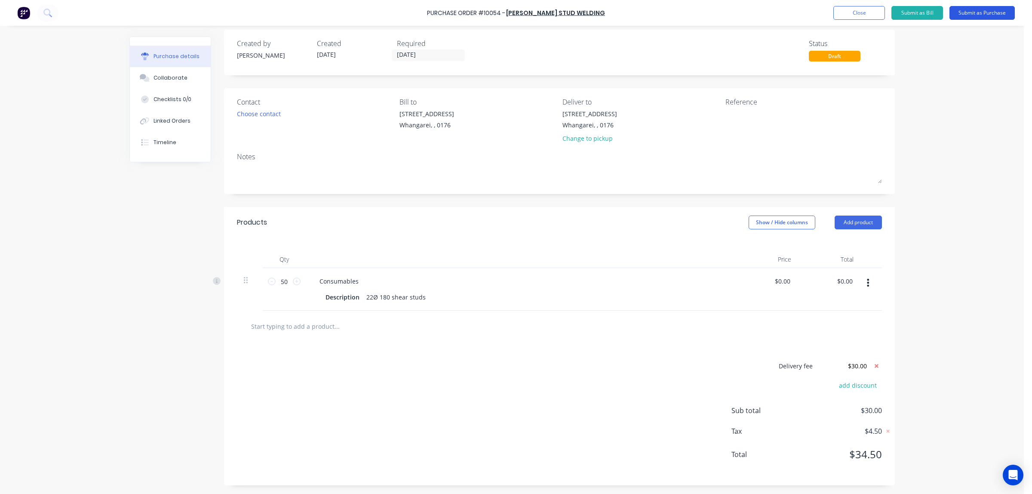
click at [970, 12] on button "Submit as Purchase" at bounding box center [982, 13] width 65 height 14
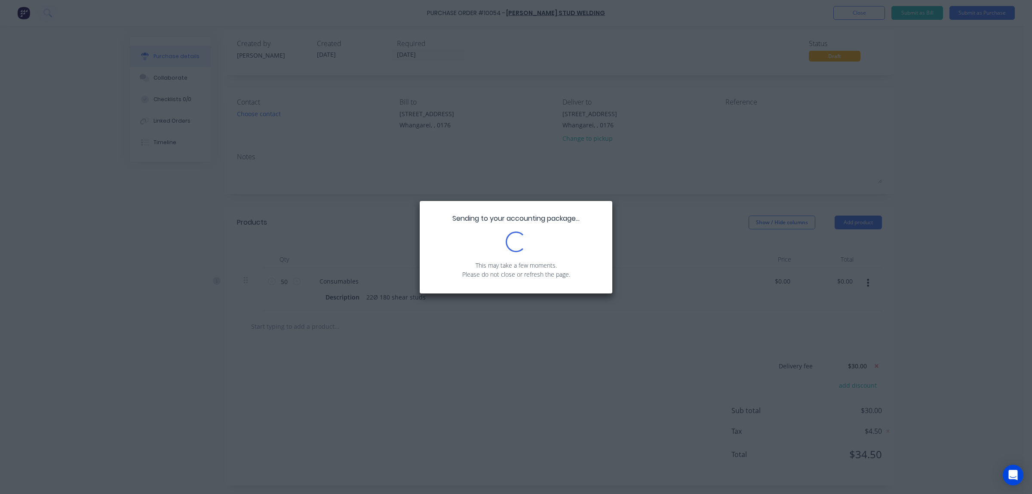
scroll to position [0, 0]
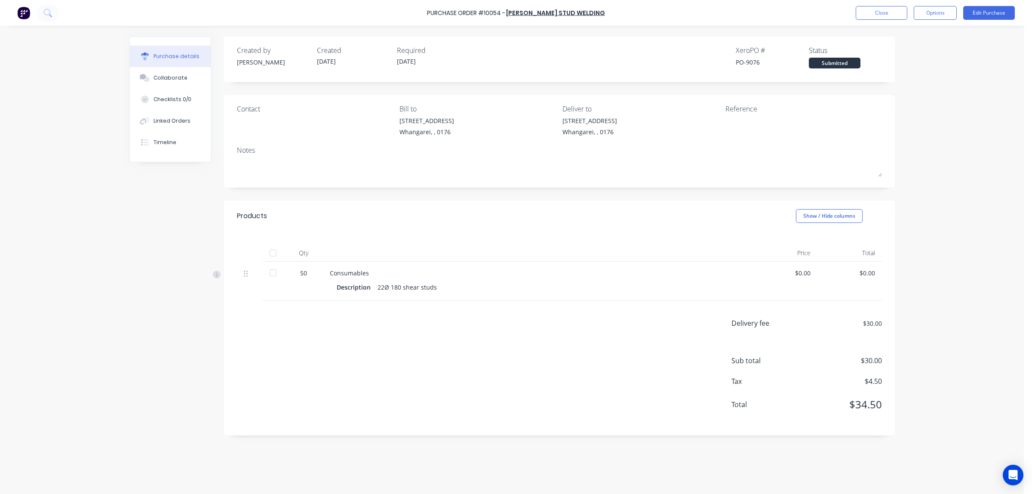
click at [738, 110] on div "Reference" at bounding box center [803, 109] width 157 height 10
click at [753, 112] on div "Reference" at bounding box center [803, 109] width 157 height 10
drag, startPoint x: 756, startPoint y: 112, endPoint x: 753, endPoint y: 123, distance: 11.6
click at [756, 114] on div "Reference" at bounding box center [803, 122] width 157 height 37
click at [976, 15] on button "Edit Purchase" at bounding box center [989, 13] width 52 height 14
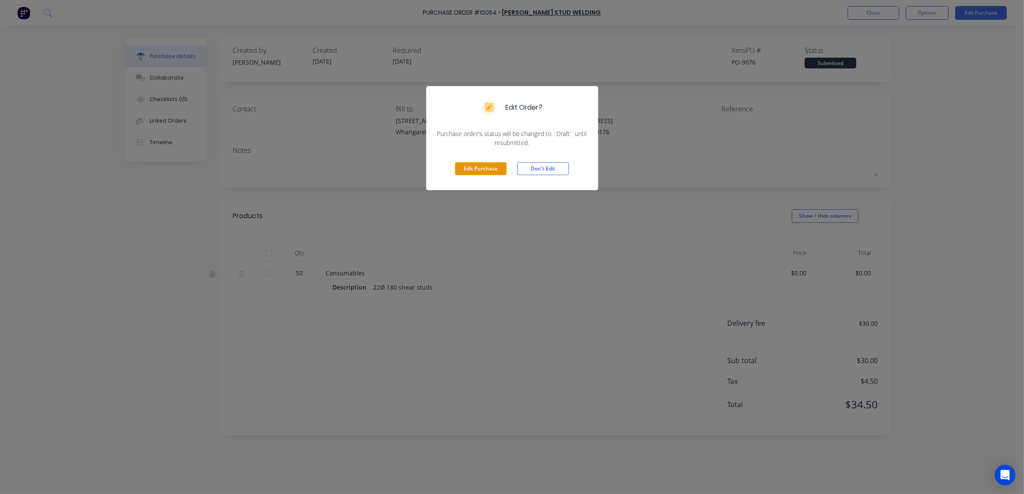
click at [475, 172] on button "Edit Purchase" at bounding box center [481, 168] width 52 height 13
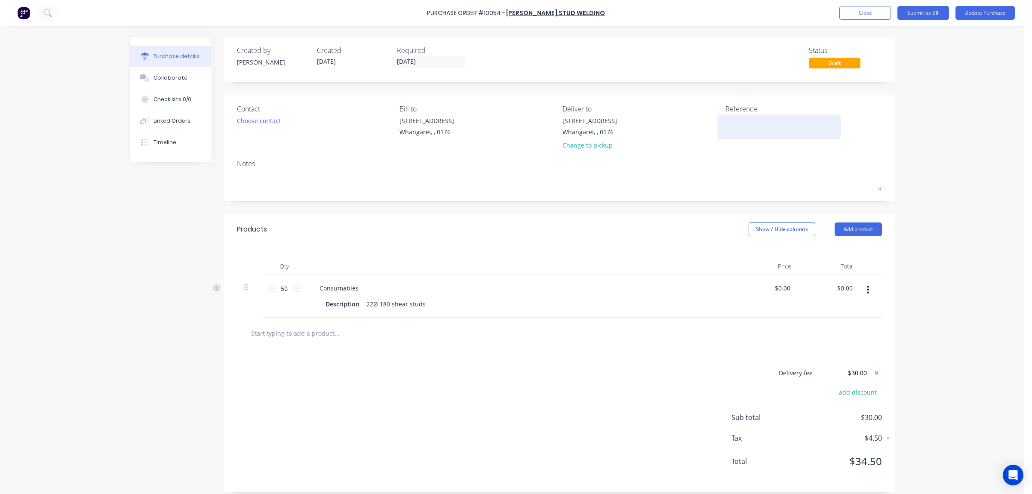
click at [768, 125] on textarea at bounding box center [779, 125] width 108 height 19
type textarea "2914"
type textarea "x"
type textarea "2914"
click at [269, 123] on div "Choose contact" at bounding box center [259, 120] width 44 height 9
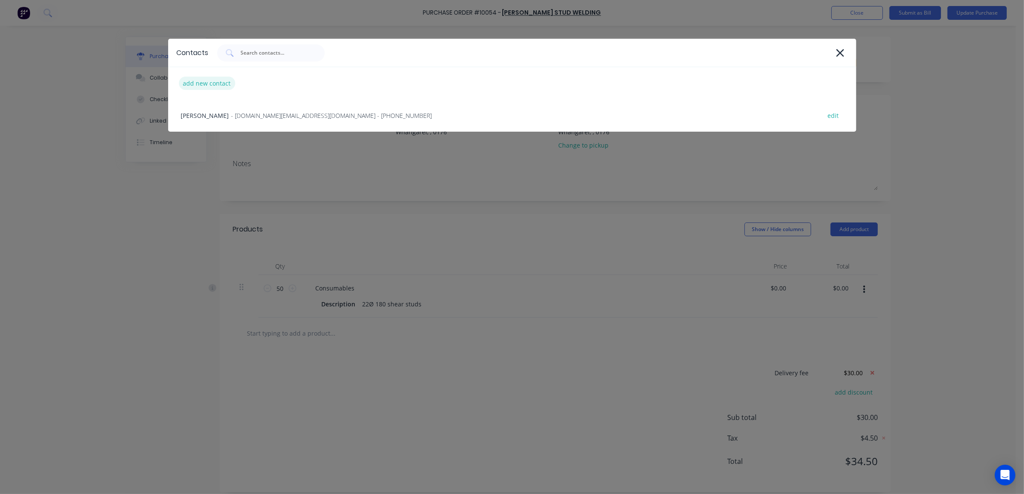
type textarea "x"
click at [212, 80] on div "add new contact" at bounding box center [207, 83] width 56 height 13
select select "AU"
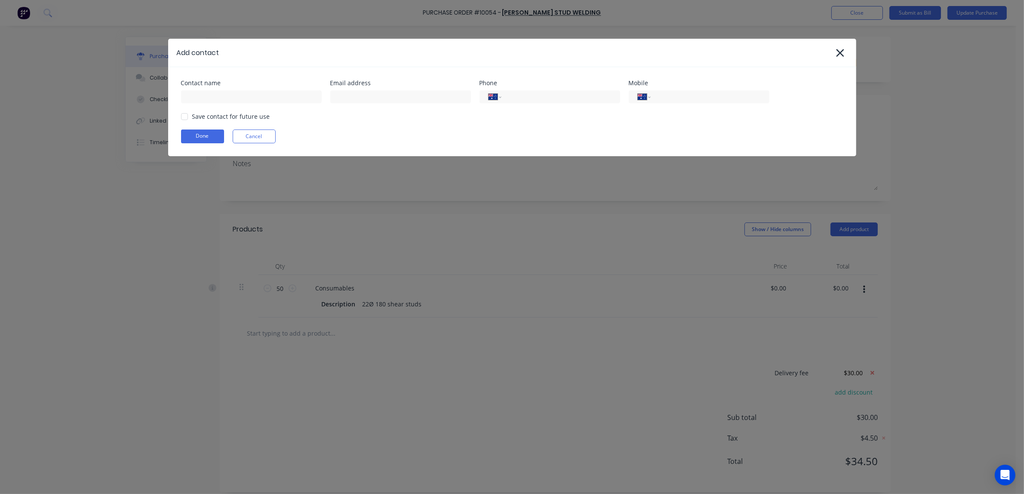
click at [274, 105] on div "Contact name Email address Phone International [GEOGRAPHIC_DATA] [GEOGRAPHIC_DA…" at bounding box center [512, 111] width 688 height 89
type textarea "x"
click at [267, 100] on input at bounding box center [251, 96] width 141 height 13
type input "[PERSON_NAME]"
type textarea "x"
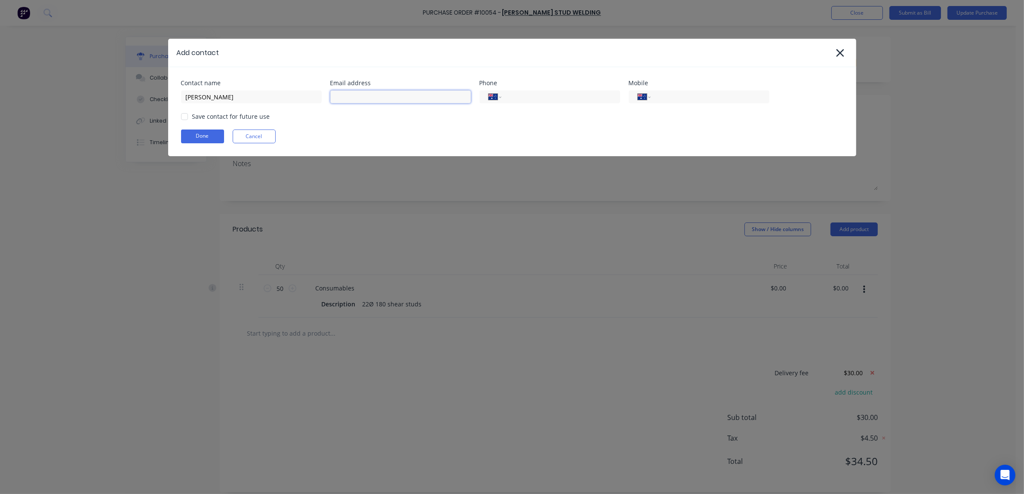
click at [406, 95] on input at bounding box center [400, 96] width 141 height 13
type input "[EMAIL_ADDRESS][DOMAIN_NAME]"
type textarea "x"
click at [668, 95] on input "tel" at bounding box center [708, 97] width 103 height 10
type input "(02) 1080"
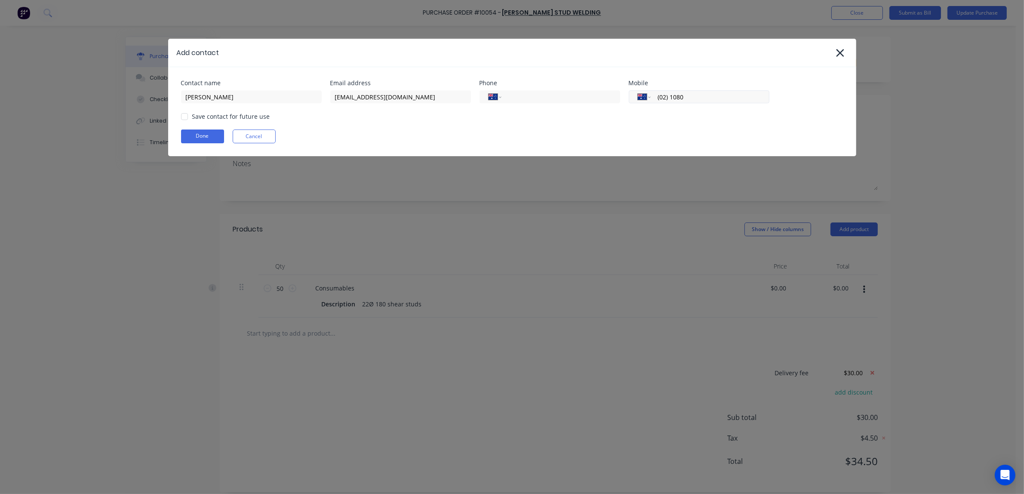
click at [651, 97] on div "International [GEOGRAPHIC_DATA] [GEOGRAPHIC_DATA] [GEOGRAPHIC_DATA] [GEOGRAPHIC…" at bounding box center [699, 96] width 141 height 13
type textarea "x"
click at [647, 98] on select "International [GEOGRAPHIC_DATA] [GEOGRAPHIC_DATA] [GEOGRAPHIC_DATA] [GEOGRAPHIC…" at bounding box center [644, 97] width 13 height 12
select select "NZ"
click at [638, 91] on select "International [GEOGRAPHIC_DATA] [GEOGRAPHIC_DATA] [GEOGRAPHIC_DATA] [GEOGRAPHIC…" at bounding box center [644, 97] width 13 height 12
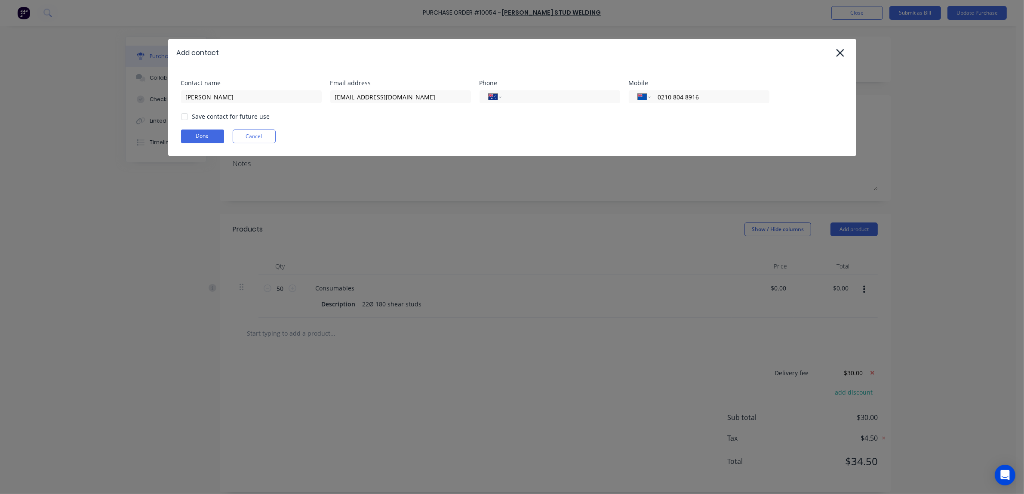
type input "0210 804 8916"
click at [668, 126] on div "Contact name [PERSON_NAME] Email address [EMAIL_ADDRESS][DOMAIN_NAME] Phone Int…" at bounding box center [512, 111] width 688 height 89
click at [515, 95] on input "tel" at bounding box center [558, 97] width 103 height 10
type textarea "x"
click at [499, 98] on select "International [GEOGRAPHIC_DATA] [GEOGRAPHIC_DATA] [GEOGRAPHIC_DATA] [GEOGRAPHIC…" at bounding box center [495, 97] width 13 height 12
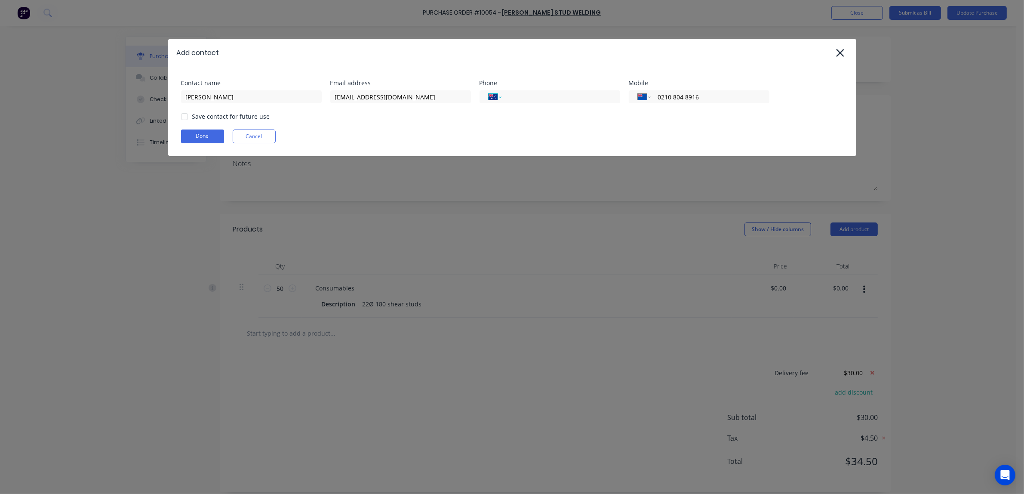
select select "NZ"
click at [489, 91] on select "International [GEOGRAPHIC_DATA] [GEOGRAPHIC_DATA] [GEOGRAPHIC_DATA] [GEOGRAPHIC…" at bounding box center [495, 97] width 13 height 12
type textarea "x"
click at [544, 95] on input "tel" at bounding box center [558, 97] width 103 height 10
type input "09 820 9133"
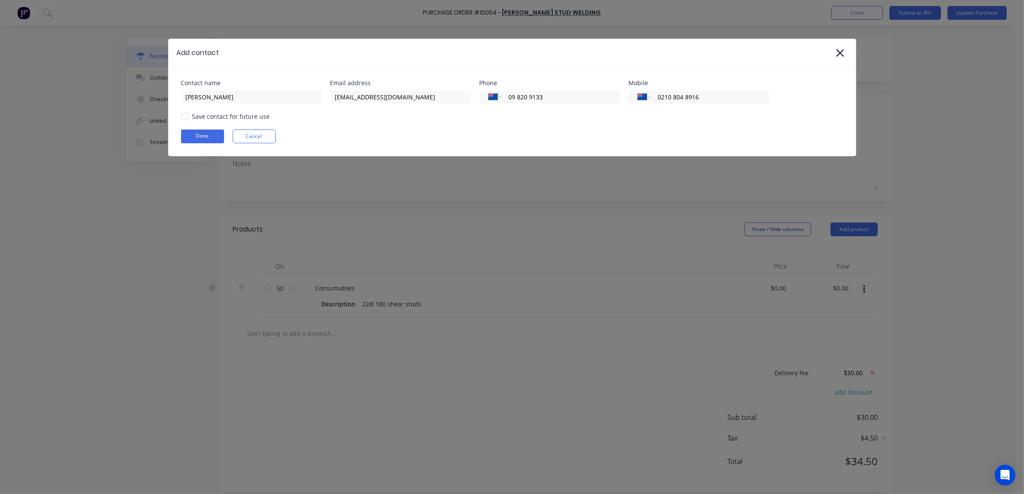
type textarea "x"
click at [181, 118] on div at bounding box center [184, 116] width 17 height 17
type input "09 820 9133"
click at [198, 136] on button "Done" at bounding box center [202, 136] width 43 height 14
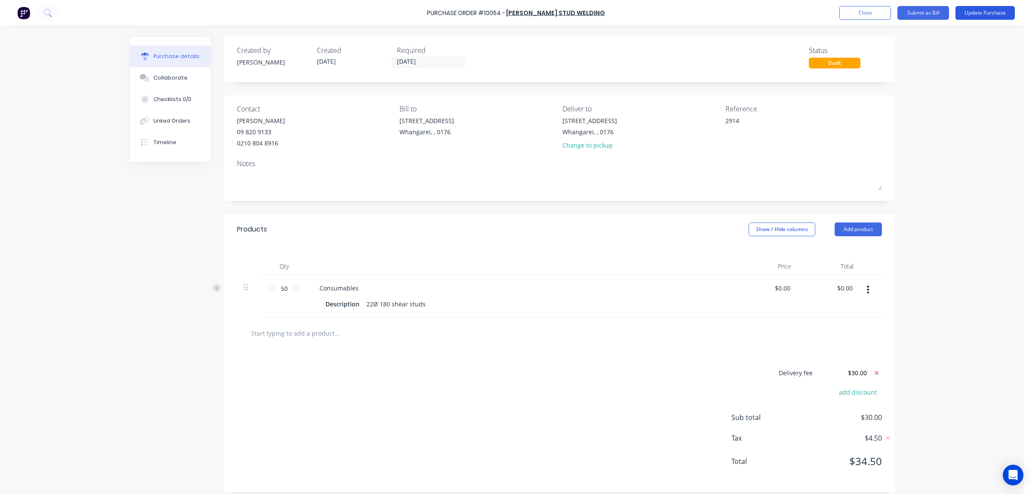
click at [968, 11] on button "Update Purchase" at bounding box center [985, 13] width 59 height 14
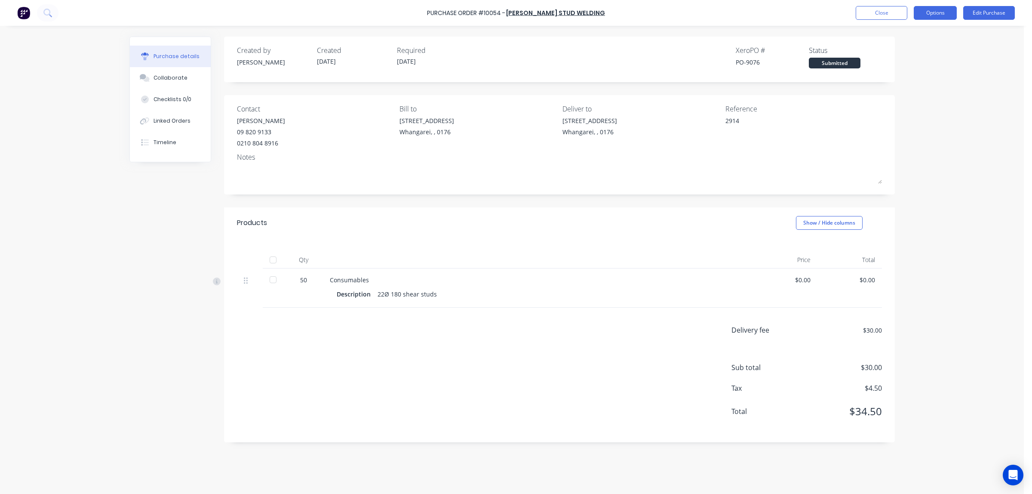
click at [919, 14] on button "Options" at bounding box center [935, 13] width 43 height 14
click at [902, 35] on div "Print / Email" at bounding box center [916, 35] width 66 height 12
click at [900, 63] on div "Without pricing" at bounding box center [916, 69] width 66 height 12
type textarea "x"
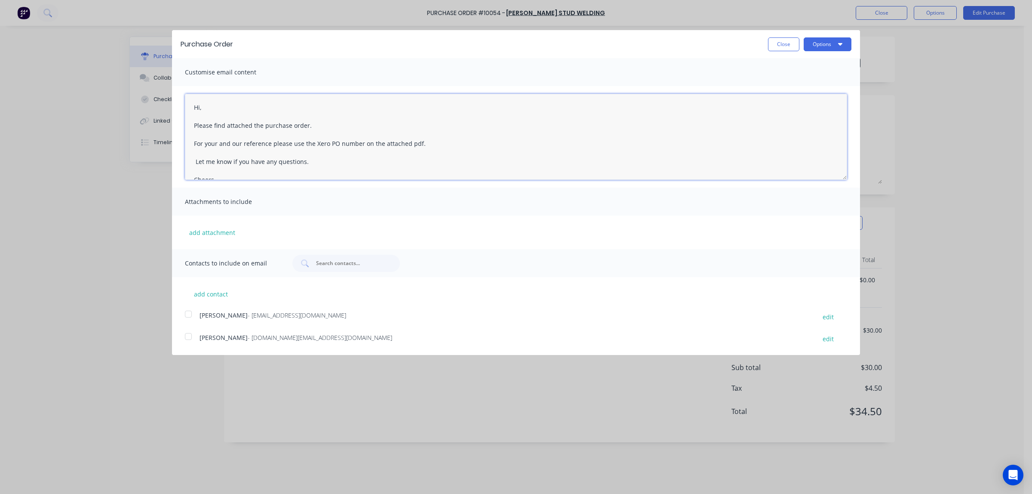
click at [203, 108] on textarea "Hi, Please find attached the purchase order. For your and our reference please …" at bounding box center [516, 137] width 662 height 86
click at [197, 141] on textarea "Hi [PERSON_NAME], Please find attached the purchase order. For your and our ref…" at bounding box center [516, 137] width 662 height 86
click at [220, 158] on textarea "Hi [PERSON_NAME], Please find attached the purchase order. For your and our ref…" at bounding box center [516, 137] width 662 height 86
click at [186, 317] on div at bounding box center [188, 313] width 17 height 17
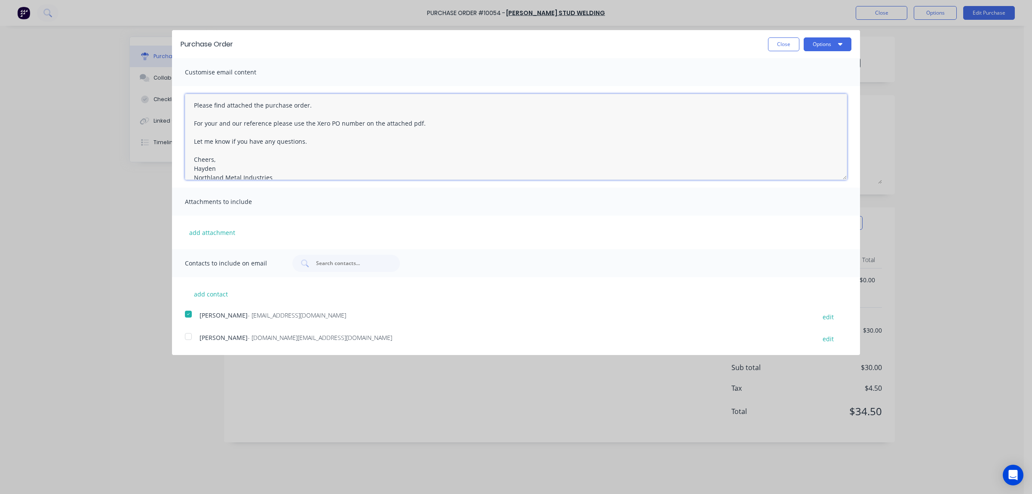
scroll to position [31, 0]
type textarea "Hi [PERSON_NAME], Please find attached the purchase order. For your and our ref…"
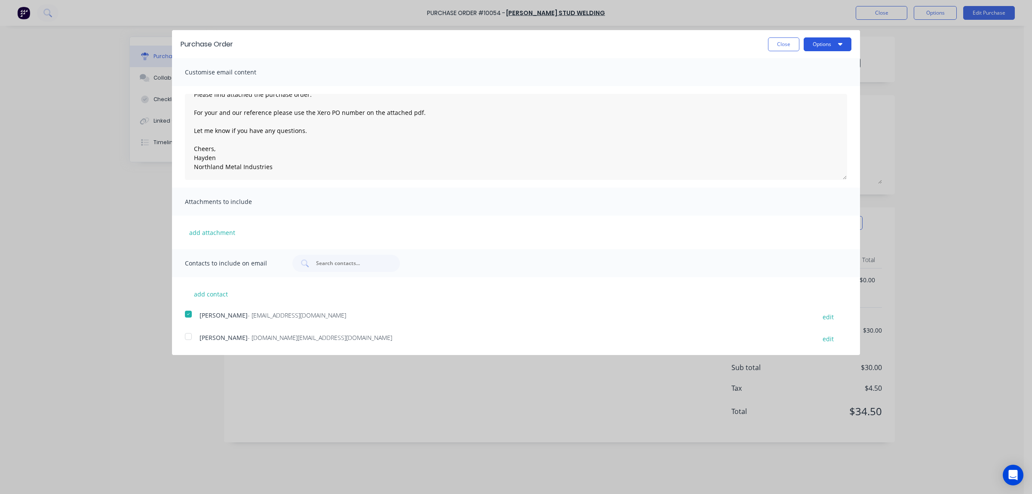
click at [833, 44] on button "Options" at bounding box center [828, 44] width 48 height 14
click at [779, 84] on div "Email" at bounding box center [811, 83] width 66 height 12
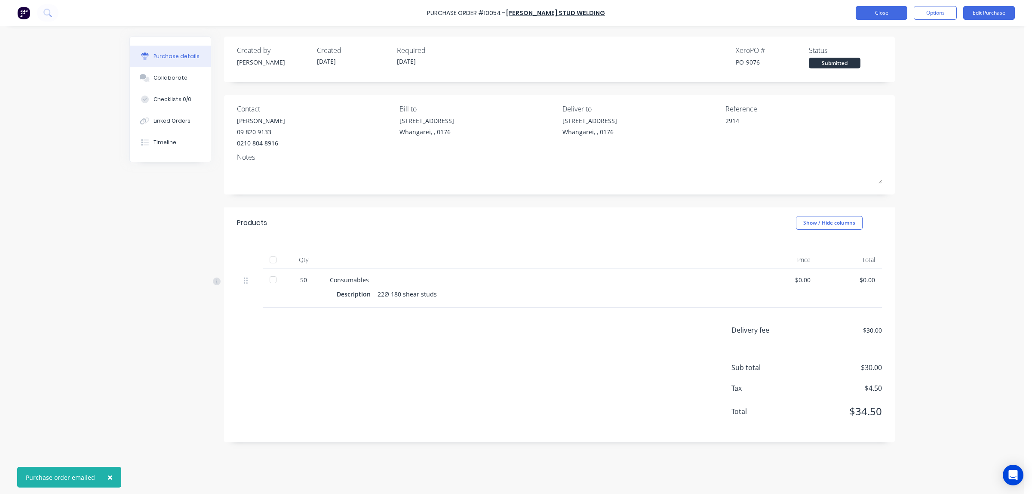
type textarea "x"
